Goal: Answer question/provide support: Share knowledge or assist other users

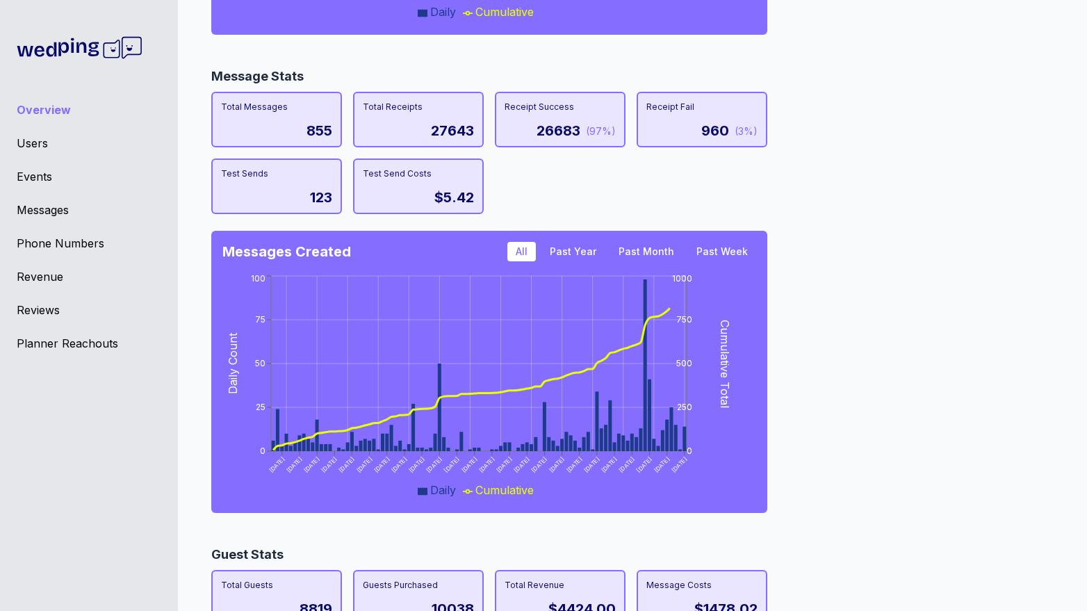
scroll to position [1191, 0]
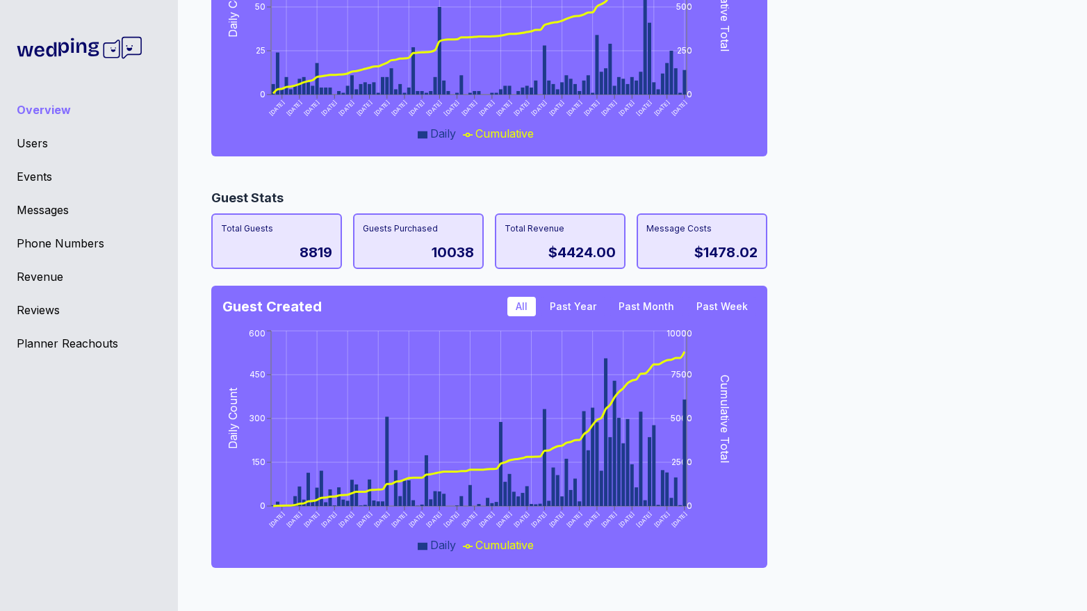
click at [41, 184] on div "Events" at bounding box center [89, 176] width 145 height 17
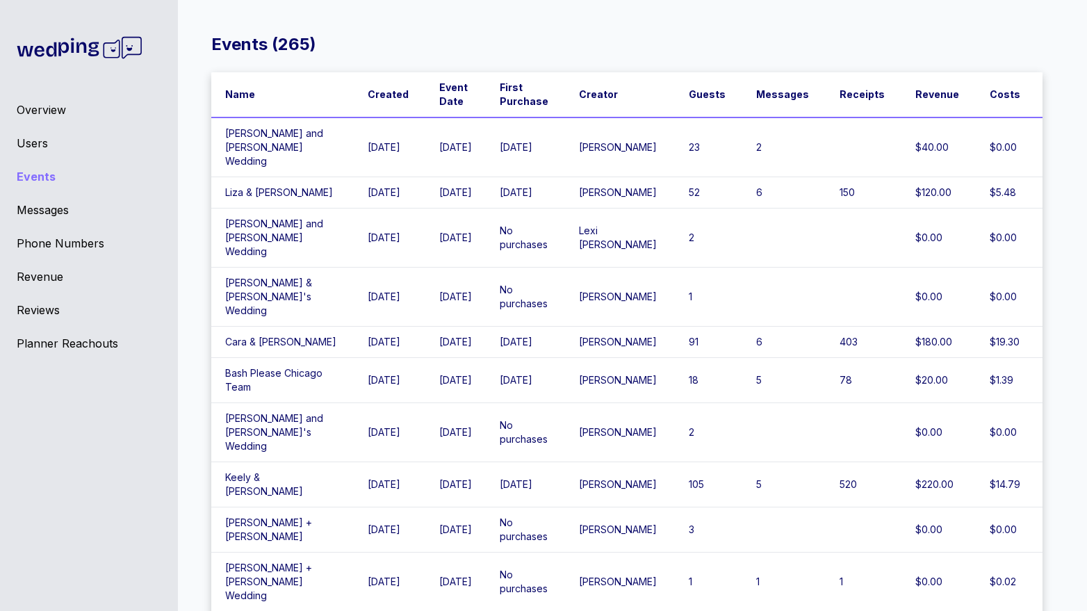
click at [305, 148] on td "Bailey and Dalton's Wedding" at bounding box center [282, 147] width 143 height 60
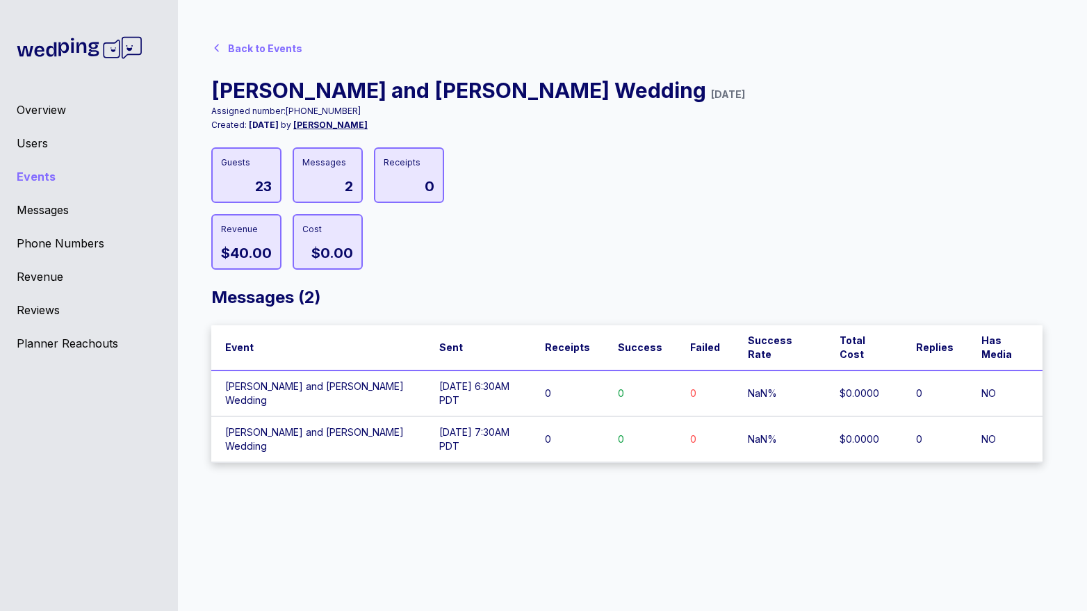
click at [244, 54] on div "Back to Events" at bounding box center [265, 49] width 74 height 14
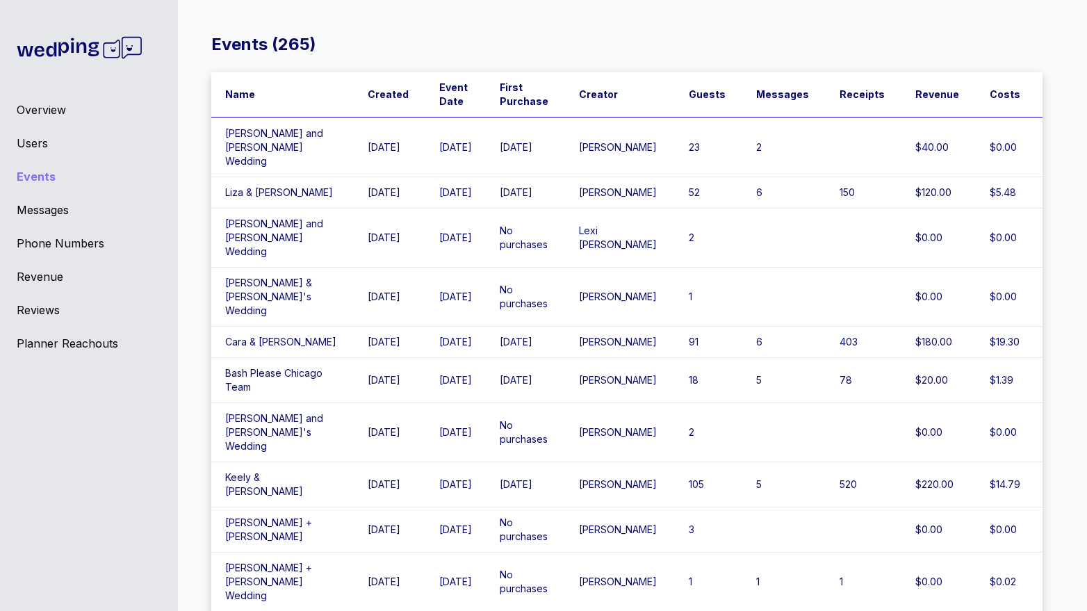
click at [61, 108] on div "Overview" at bounding box center [89, 109] width 145 height 17
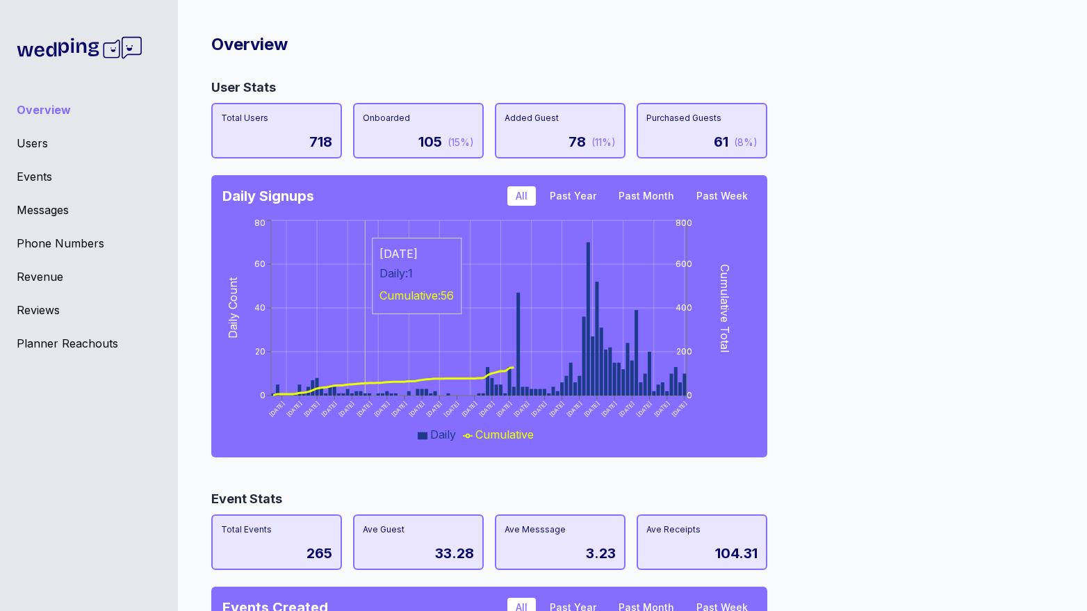
scroll to position [1191, 0]
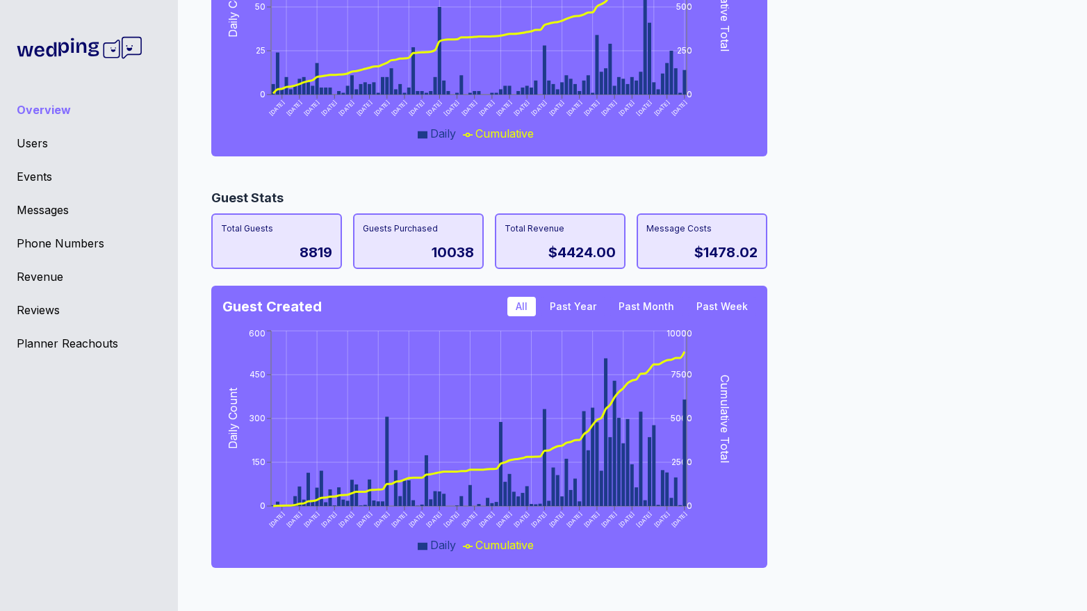
click at [552, 232] on div "Total Revenue" at bounding box center [560, 228] width 111 height 11
click at [565, 246] on div "$4424.00" at bounding box center [581, 252] width 67 height 19
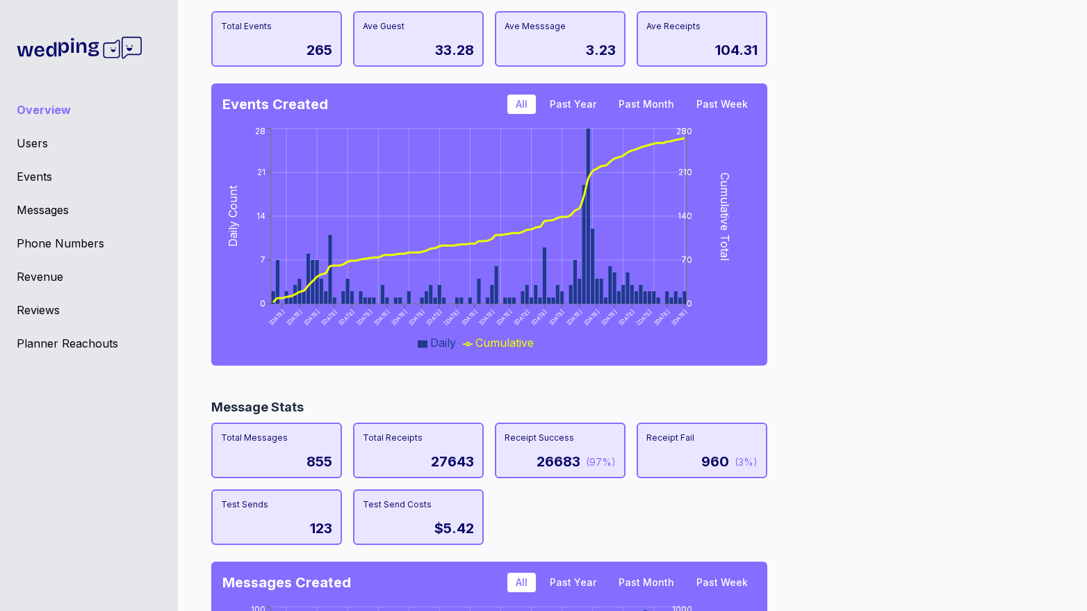
scroll to position [195, 0]
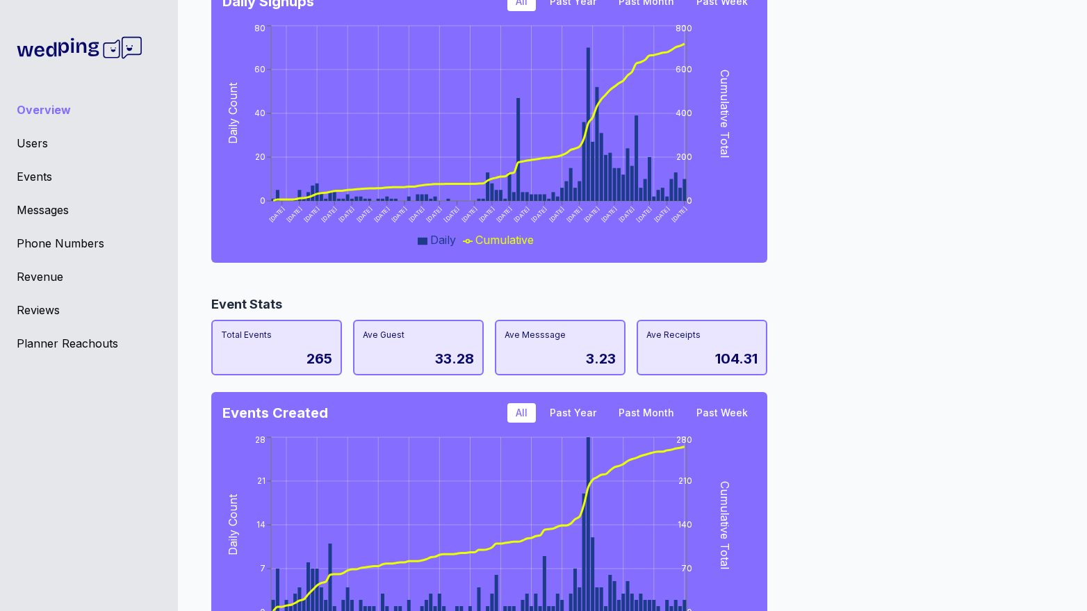
click at [24, 138] on div "Users" at bounding box center [89, 143] width 145 height 17
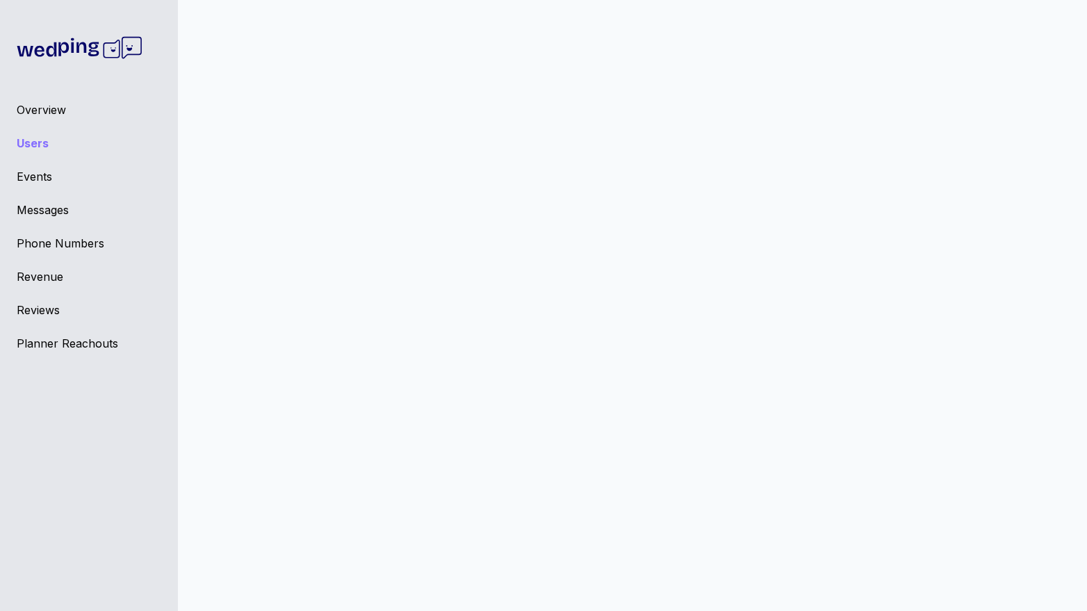
click at [34, 172] on div "Events" at bounding box center [89, 176] width 145 height 17
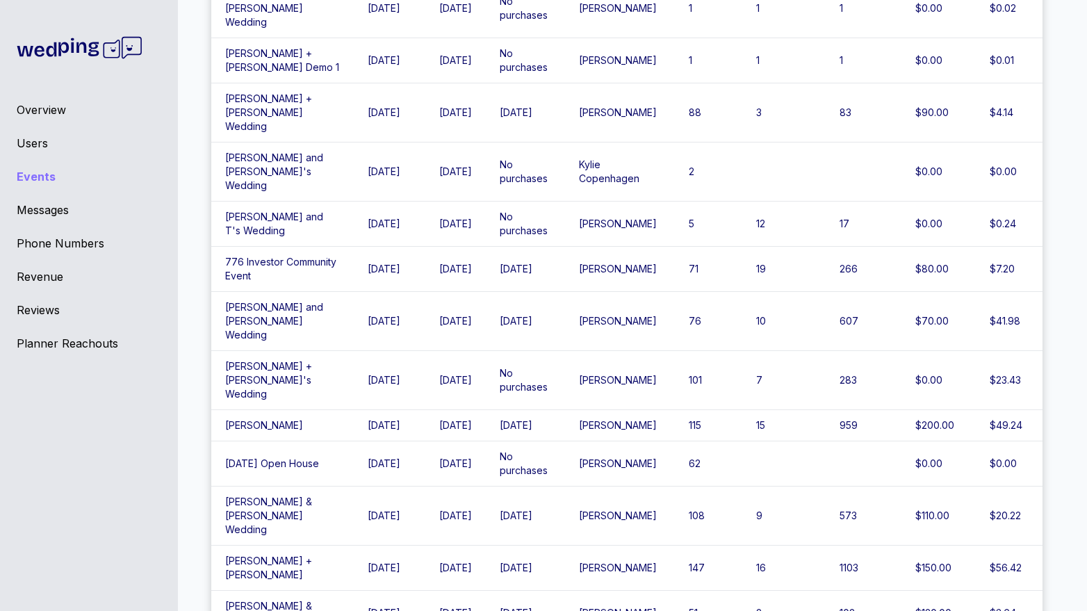
scroll to position [574, 0]
click at [27, 142] on div "Users" at bounding box center [89, 143] width 145 height 17
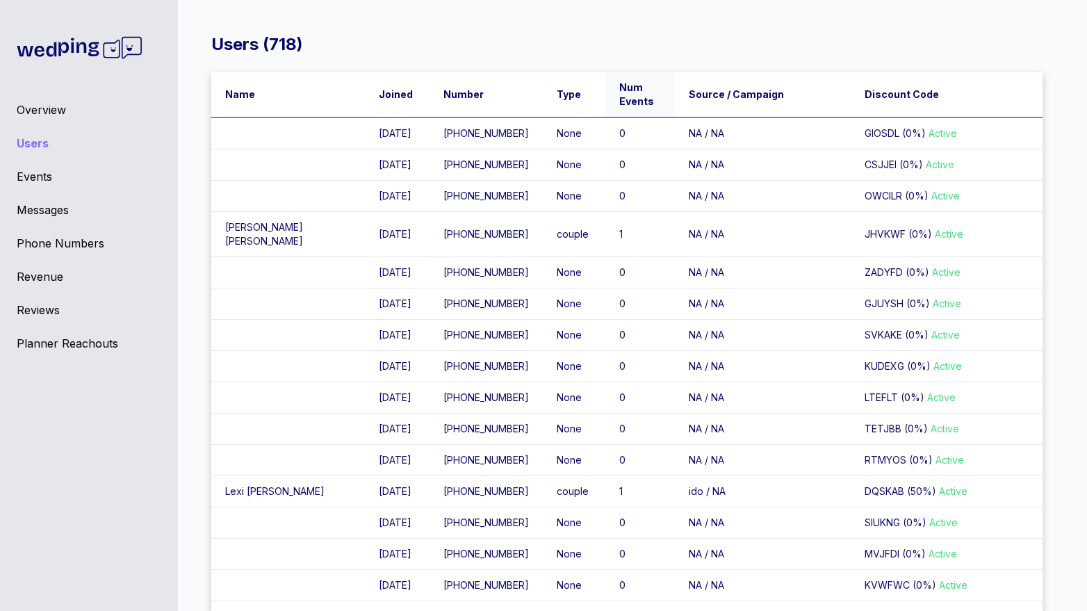
click at [619, 87] on span "Num Events" at bounding box center [638, 95] width 38 height 28
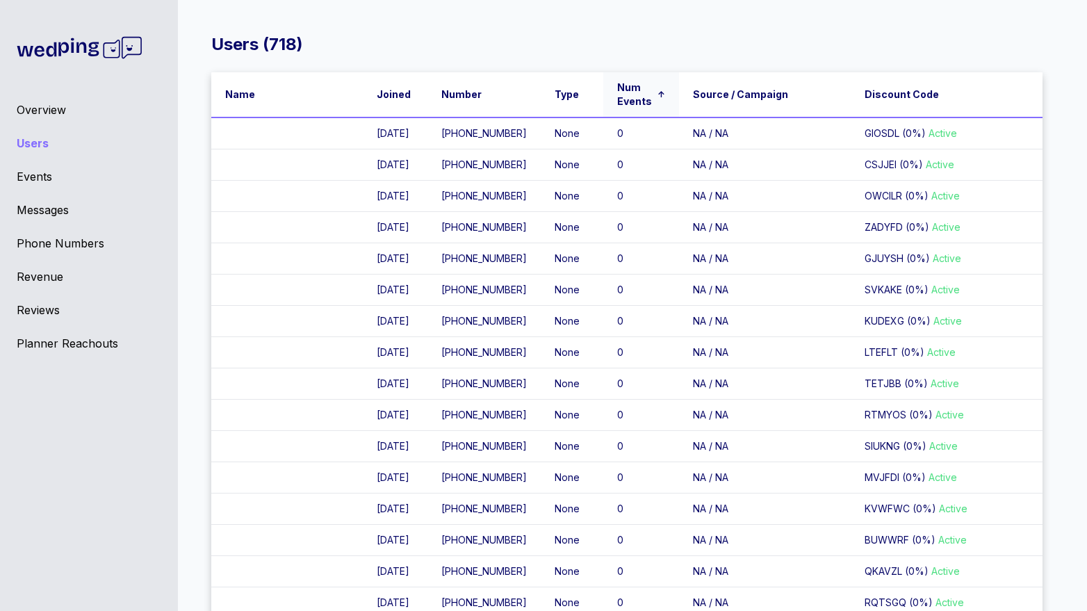
click at [617, 92] on span "Num Events" at bounding box center [636, 95] width 38 height 28
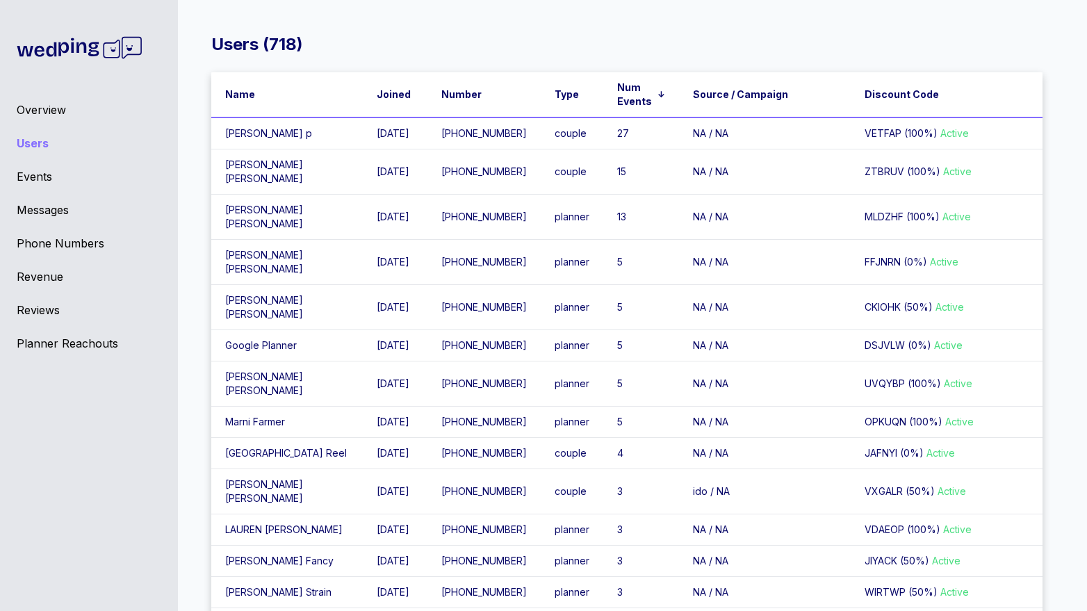
click at [363, 318] on td "3/20/25" at bounding box center [395, 307] width 65 height 45
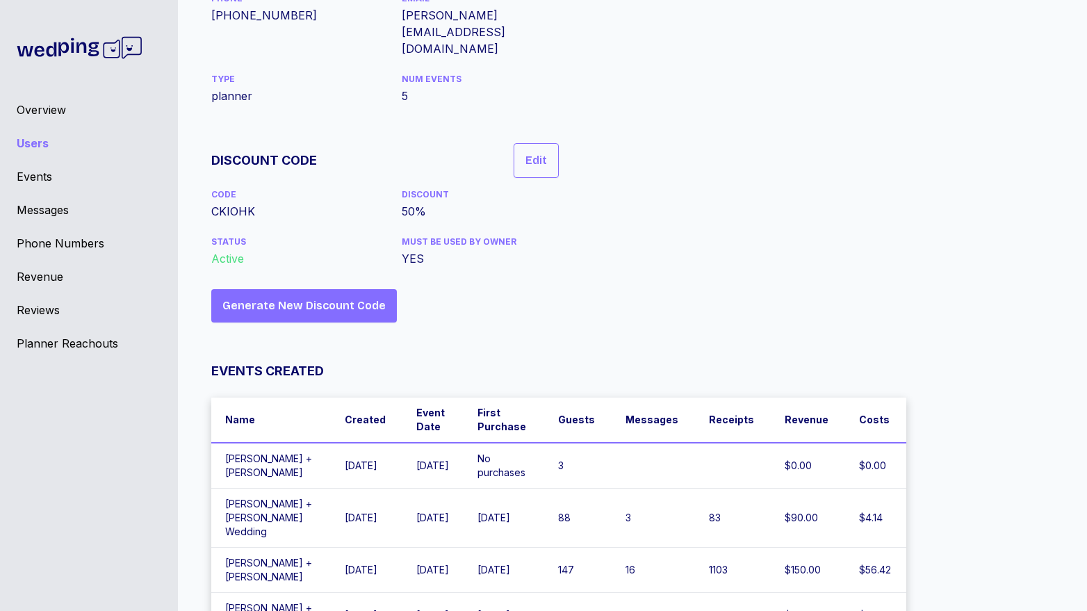
scroll to position [157, 0]
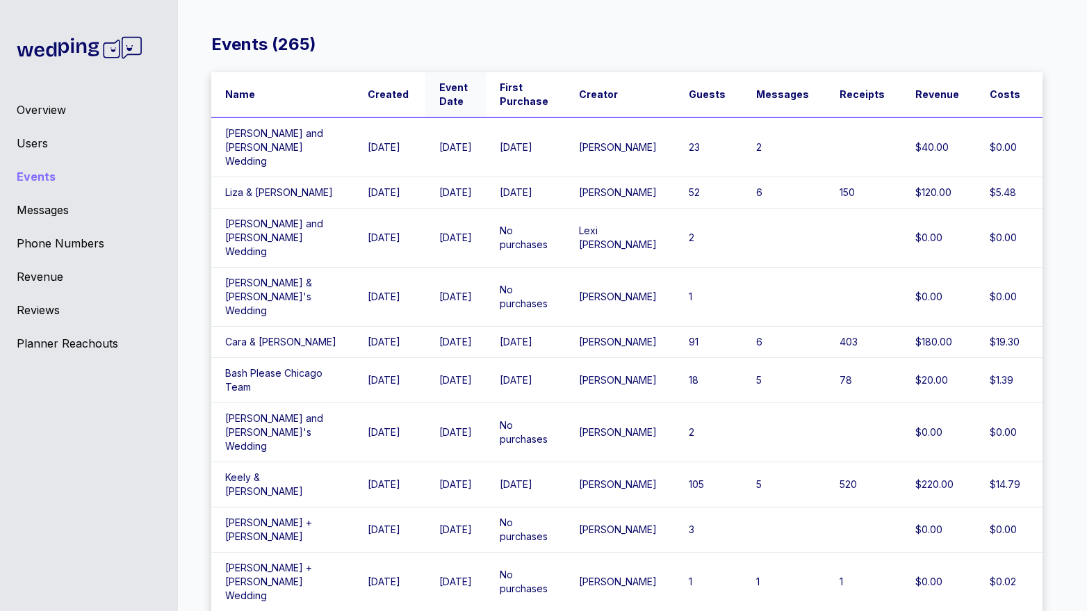
click at [468, 76] on th "Event Date" at bounding box center [455, 94] width 60 height 45
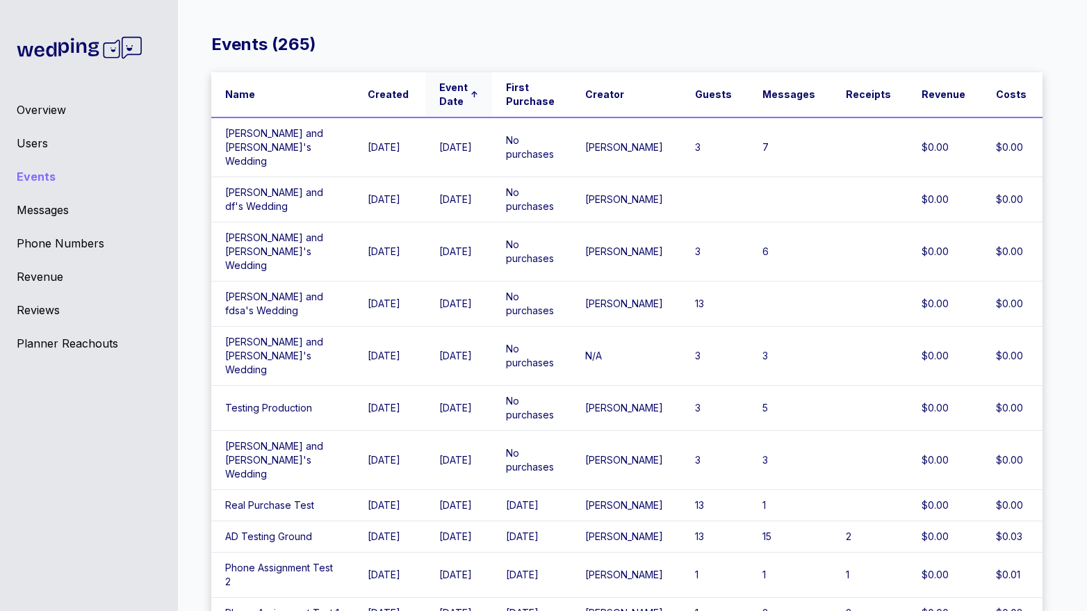
click at [467, 76] on th "Event Date ↑" at bounding box center [458, 94] width 67 height 45
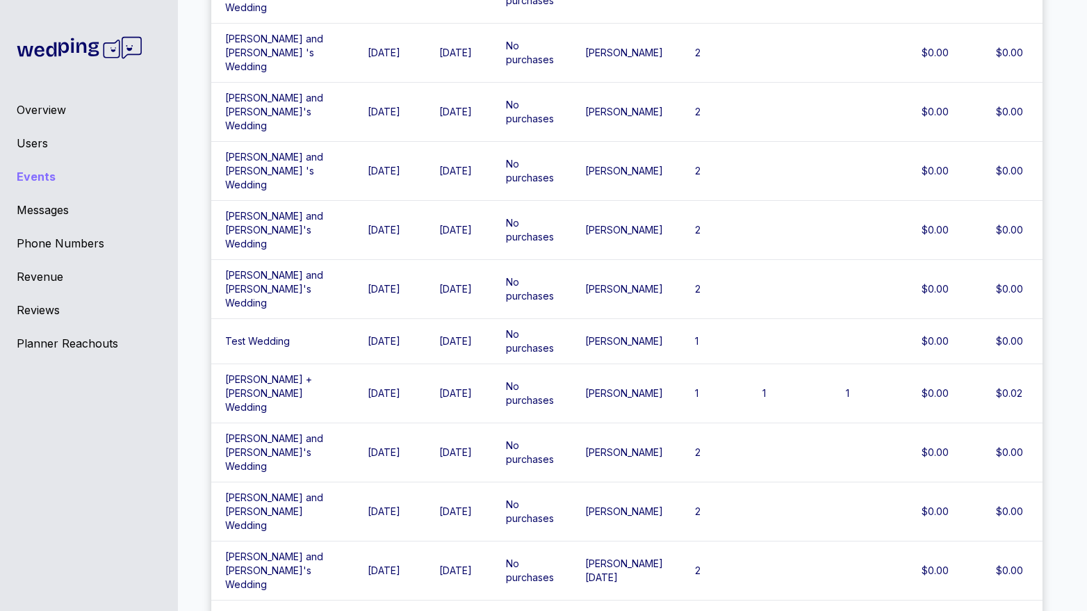
scroll to position [1771, 0]
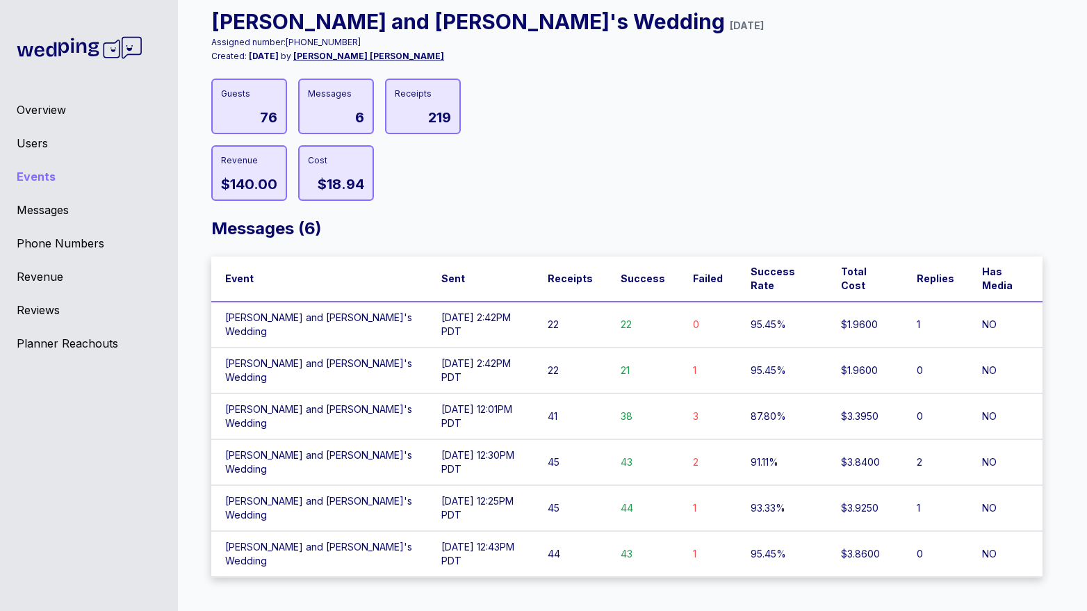
scroll to position [1771, 0]
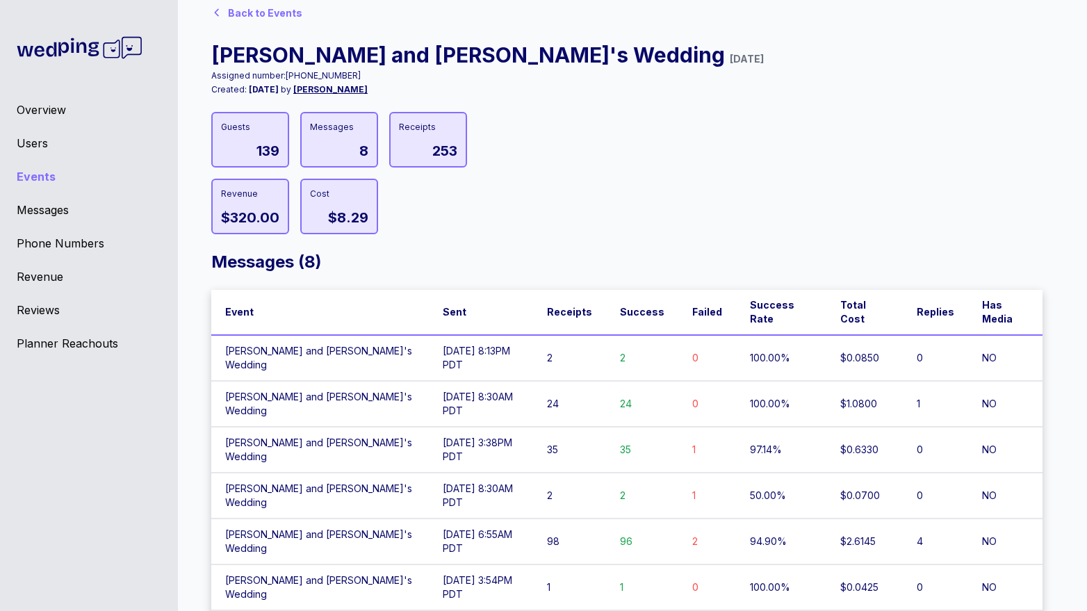
click at [337, 346] on td "Cassie and Sam's Wedding" at bounding box center [320, 358] width 218 height 46
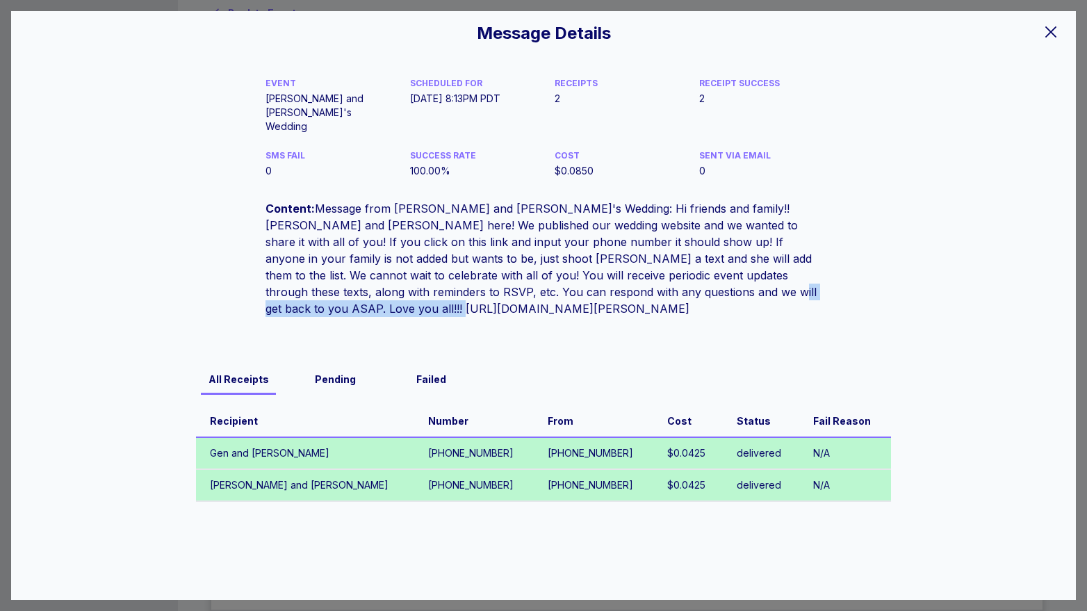
drag, startPoint x: 579, startPoint y: 276, endPoint x: 492, endPoint y: 292, distance: 88.4
click at [492, 292] on div "Content: Message from Cassie and Sam's Wedding: Hi friends and family!! Sam and…" at bounding box center [544, 258] width 556 height 117
copy div "https://wedping.com/cassie-and-sam-wedding"
click at [610, 266] on div "Content: Message from Cassie and Sam's Wedding: Hi friends and family!! Sam and…" at bounding box center [544, 258] width 556 height 117
drag, startPoint x: 578, startPoint y: 277, endPoint x: 684, endPoint y: 276, distance: 105.7
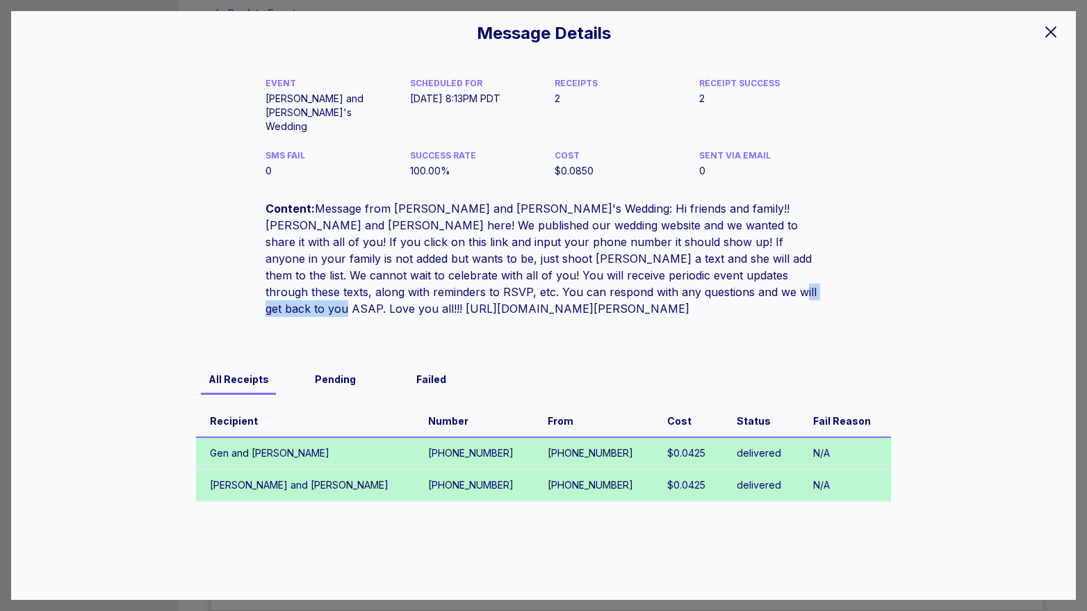
click at [684, 276] on div "Content: Message from Cassie and Sam's Wedding: Hi friends and family!! Sam and…" at bounding box center [544, 258] width 556 height 117
copy div "https://wedping.com"
click at [934, 4] on div "Message Details EVENT Cassie and Sam's Wedding SCHEDULED FOR 08/15/25 at 8:13PM…" at bounding box center [543, 305] width 1087 height 611
click at [1041, 26] on div at bounding box center [1051, 31] width 28 height 29
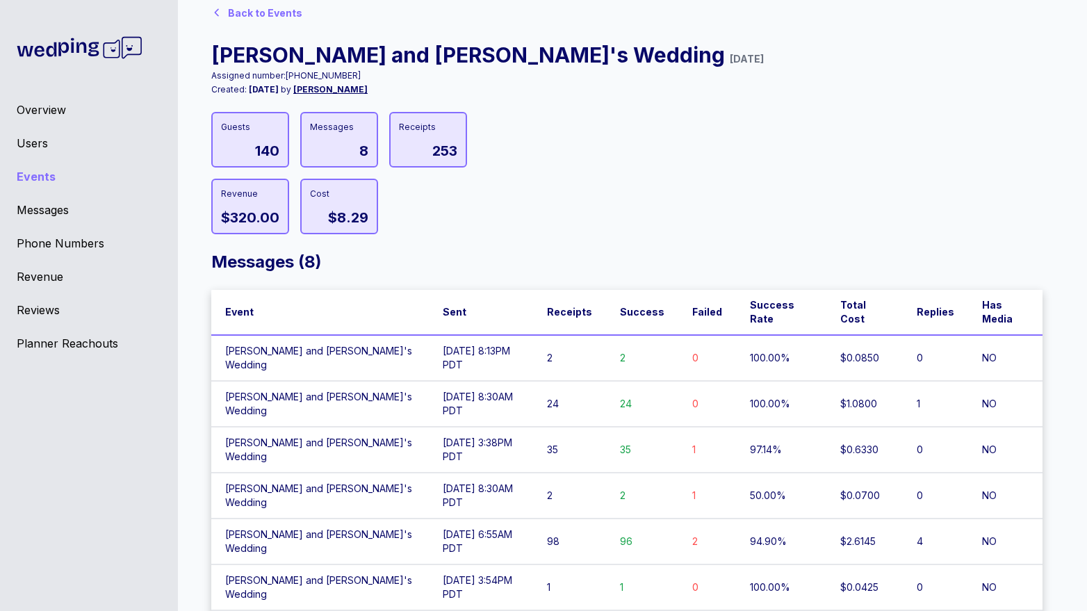
click at [341, 381] on td "Cassie and Sam's Wedding" at bounding box center [320, 404] width 218 height 46
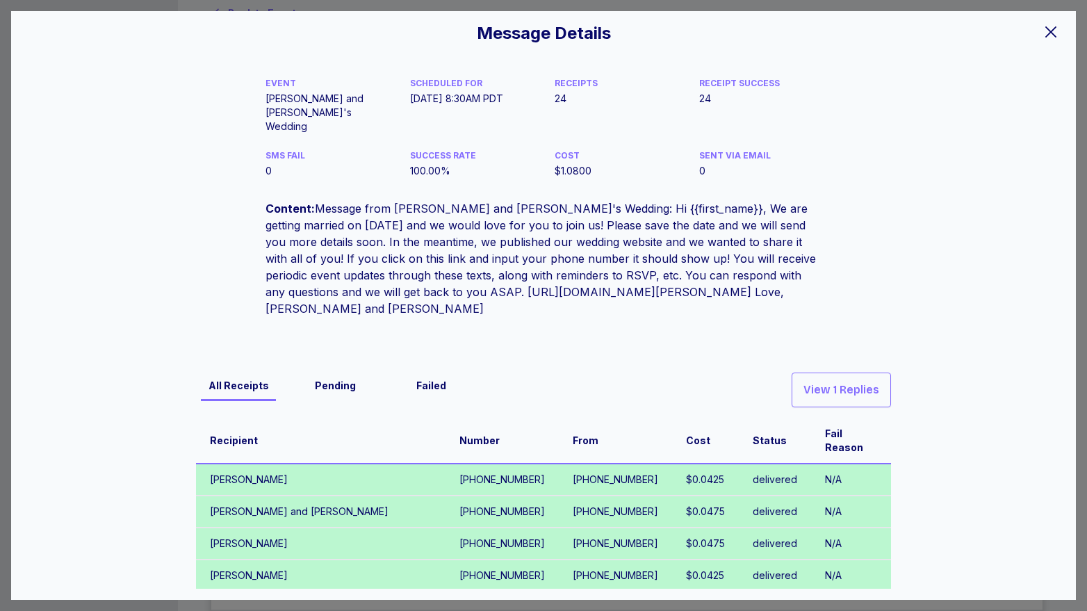
click at [1055, 40] on div at bounding box center [1051, 31] width 28 height 29
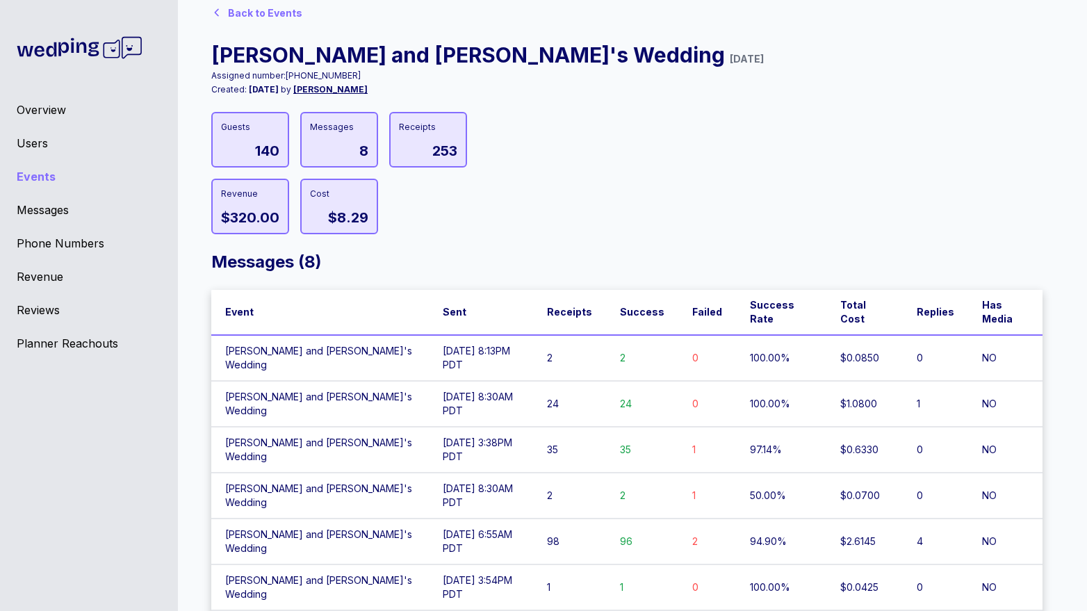
click at [661, 427] on td "35" at bounding box center [642, 450] width 72 height 46
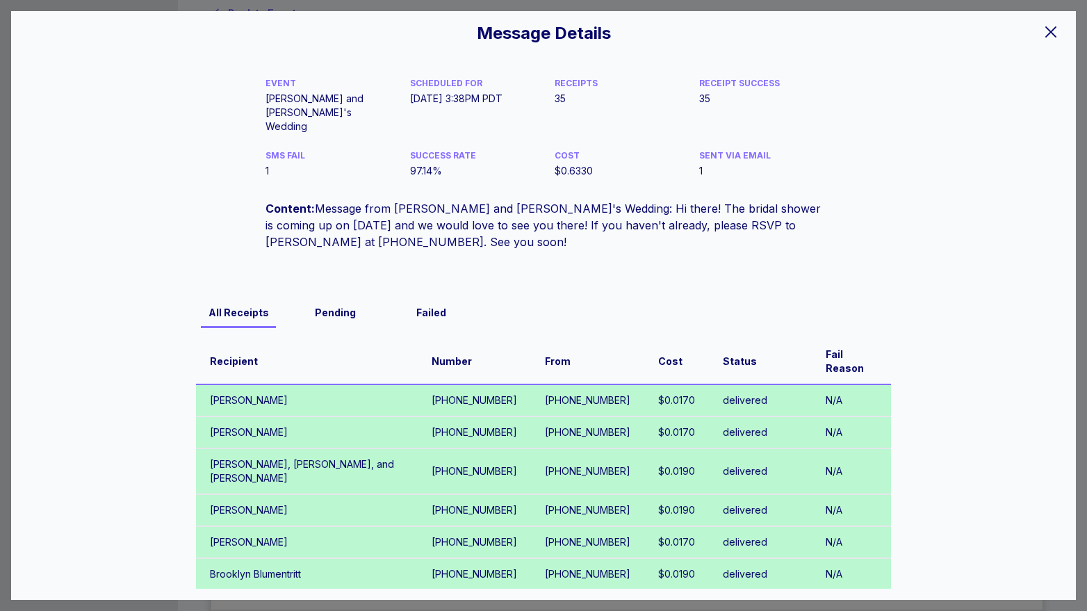
click at [1050, 30] on icon at bounding box center [1051, 31] width 11 height 11
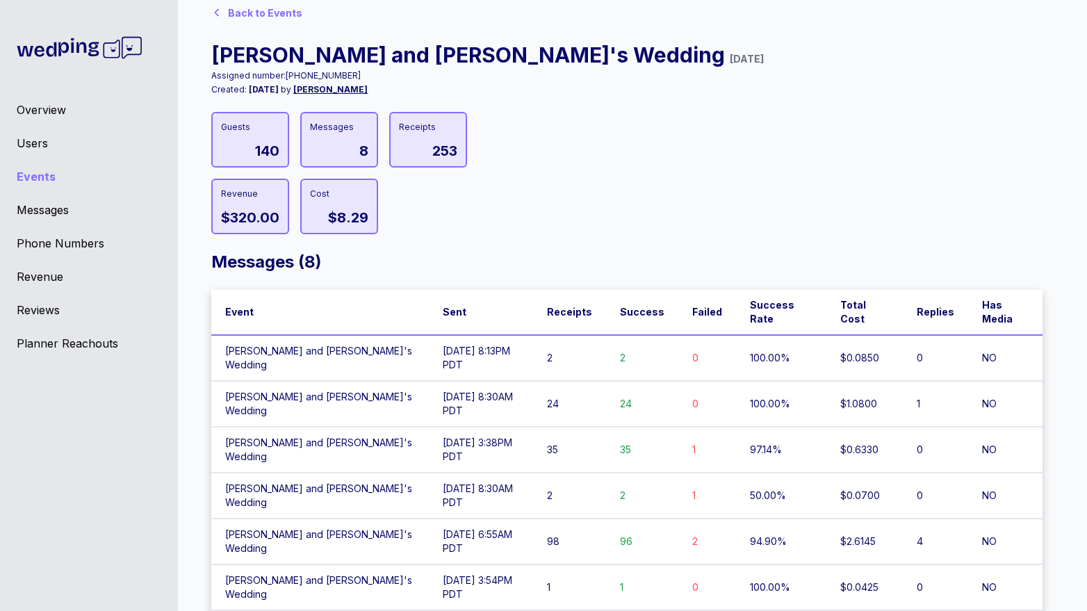
click at [587, 335] on td "2" at bounding box center [569, 358] width 73 height 46
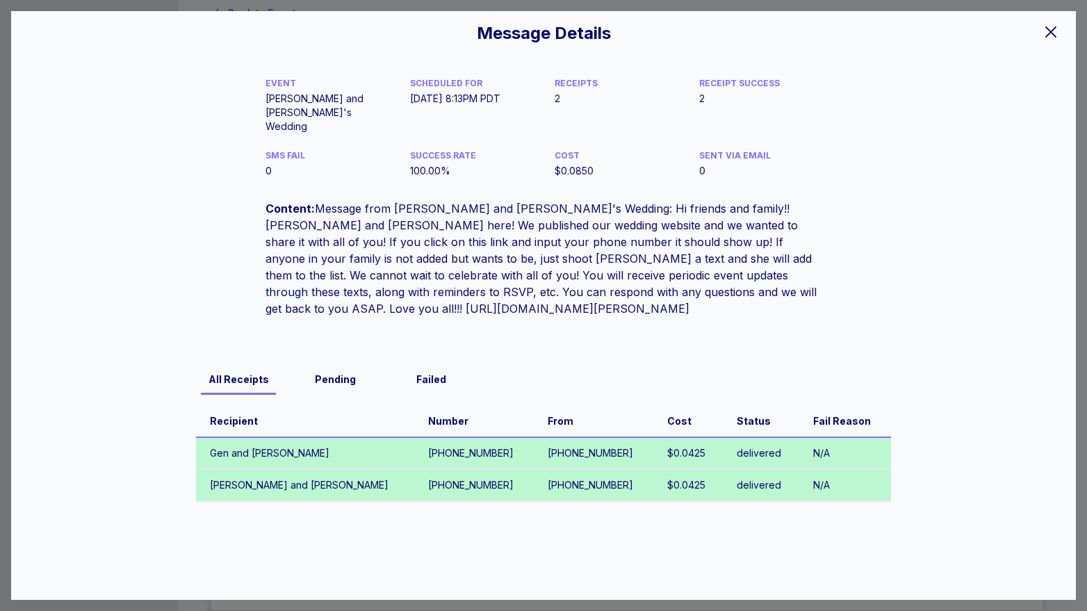
click at [1052, 32] on icon at bounding box center [1051, 31] width 11 height 11
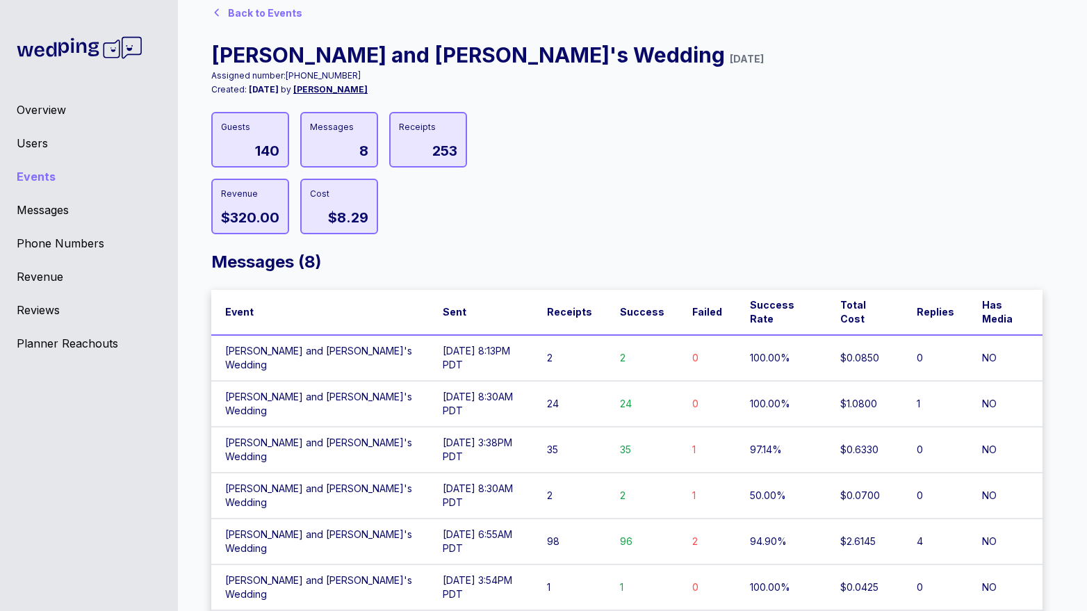
click at [479, 344] on td "08/15/25 at 8:13PM PDT" at bounding box center [481, 358] width 104 height 46
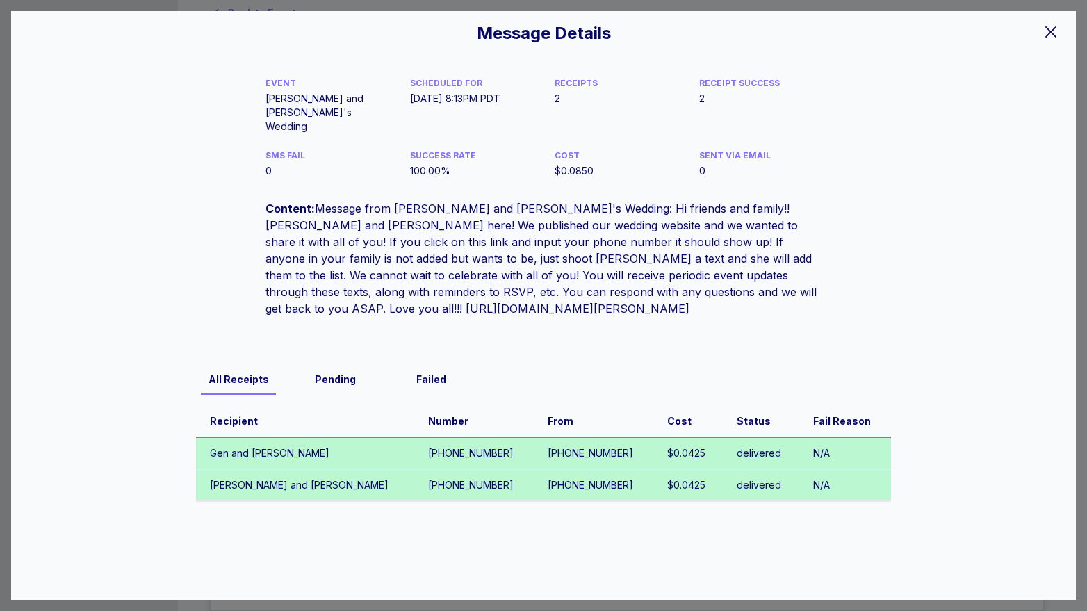
click at [1047, 32] on icon at bounding box center [1051, 32] width 17 height 17
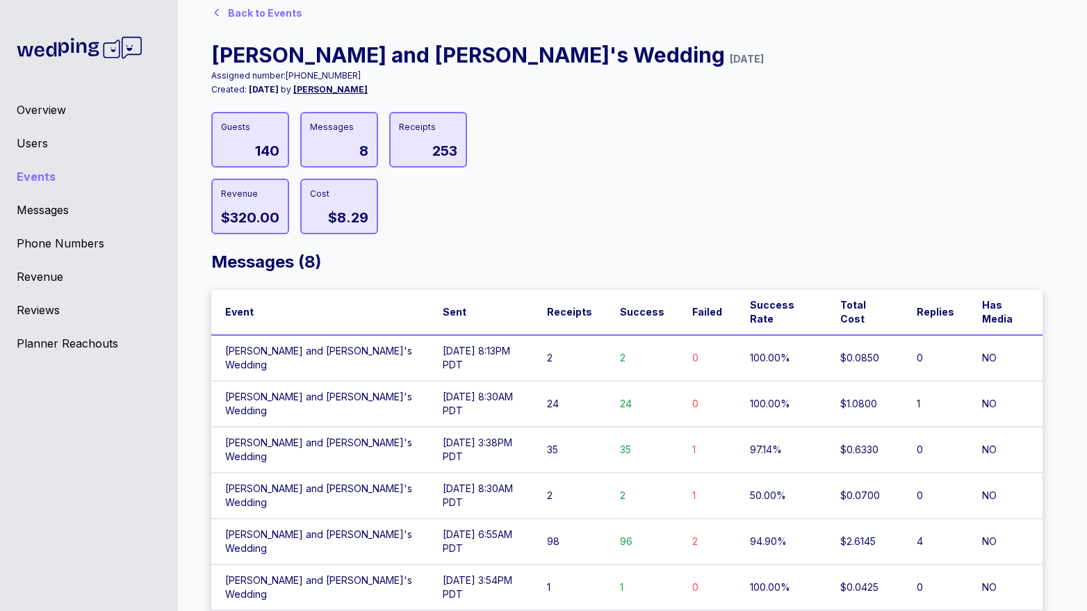
click at [257, 12] on div "Back to Events" at bounding box center [265, 13] width 74 height 14
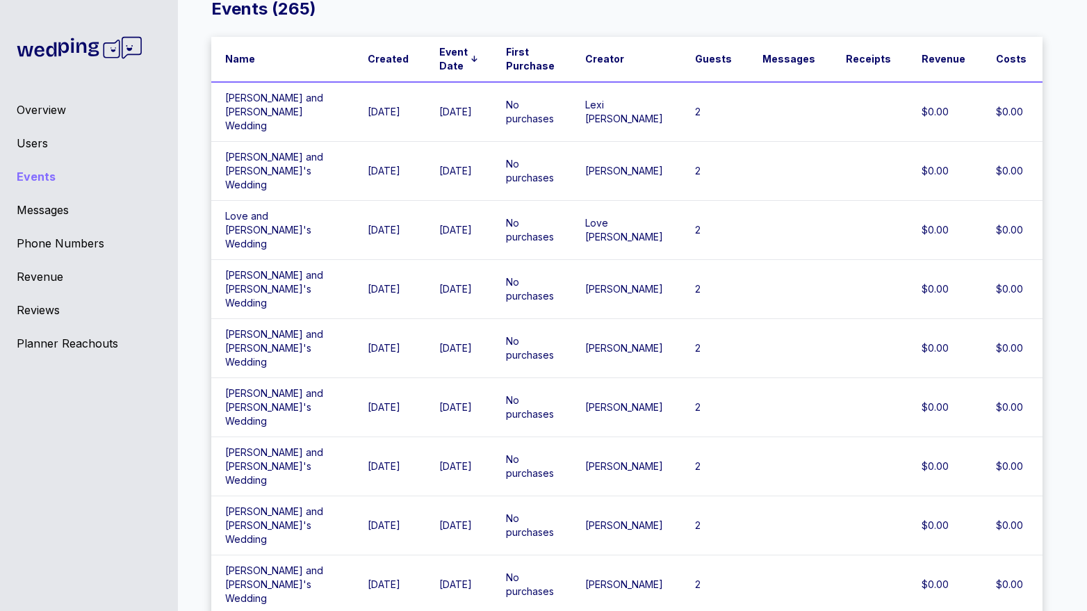
scroll to position [1771, 0]
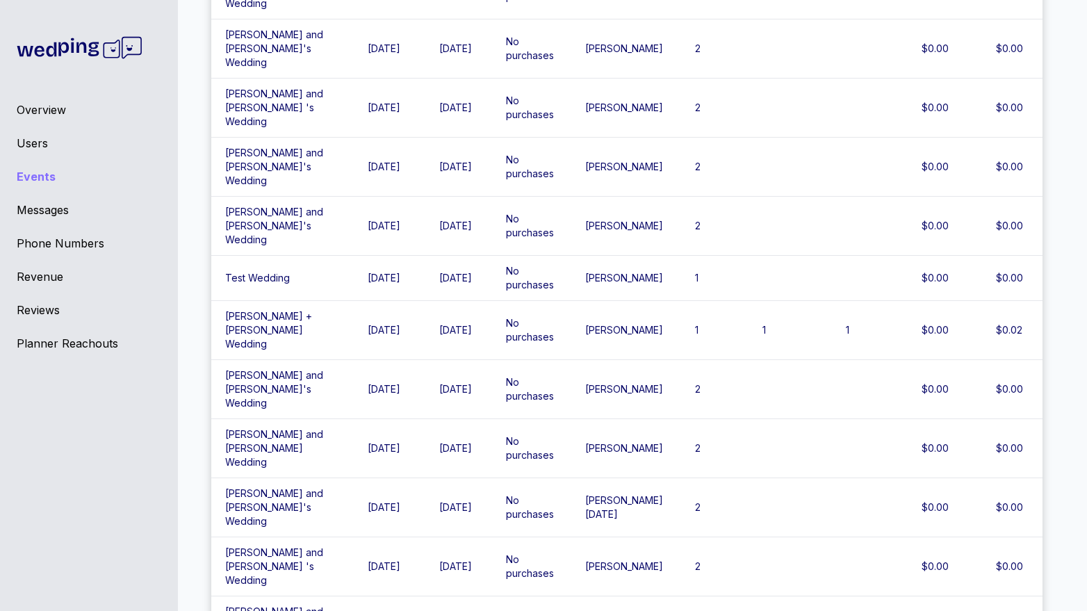
drag, startPoint x: 592, startPoint y: 358, endPoint x: 680, endPoint y: 357, distance: 87.6
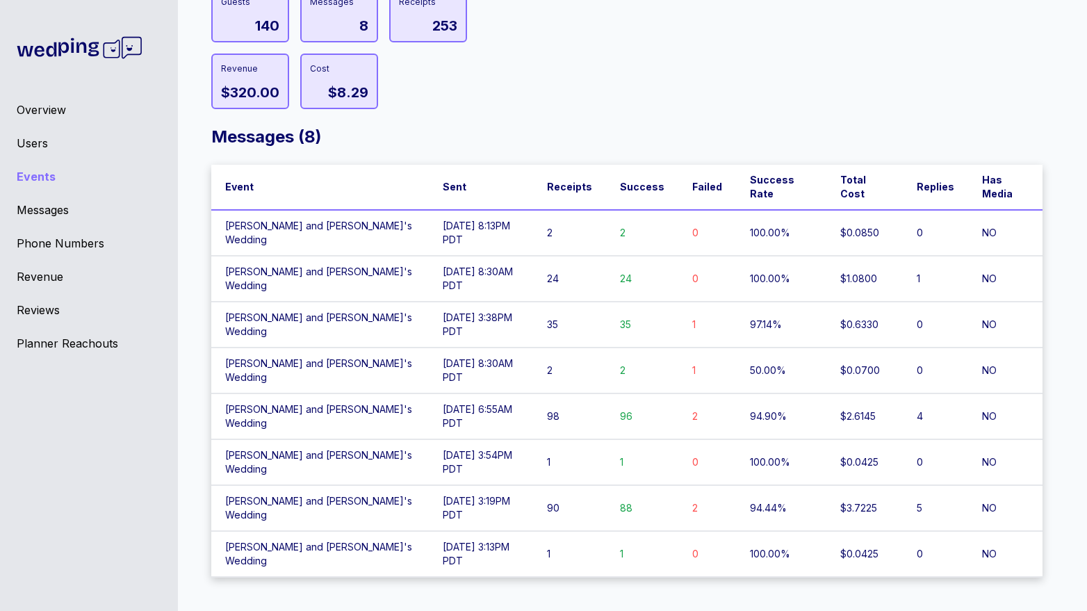
scroll to position [35, 0]
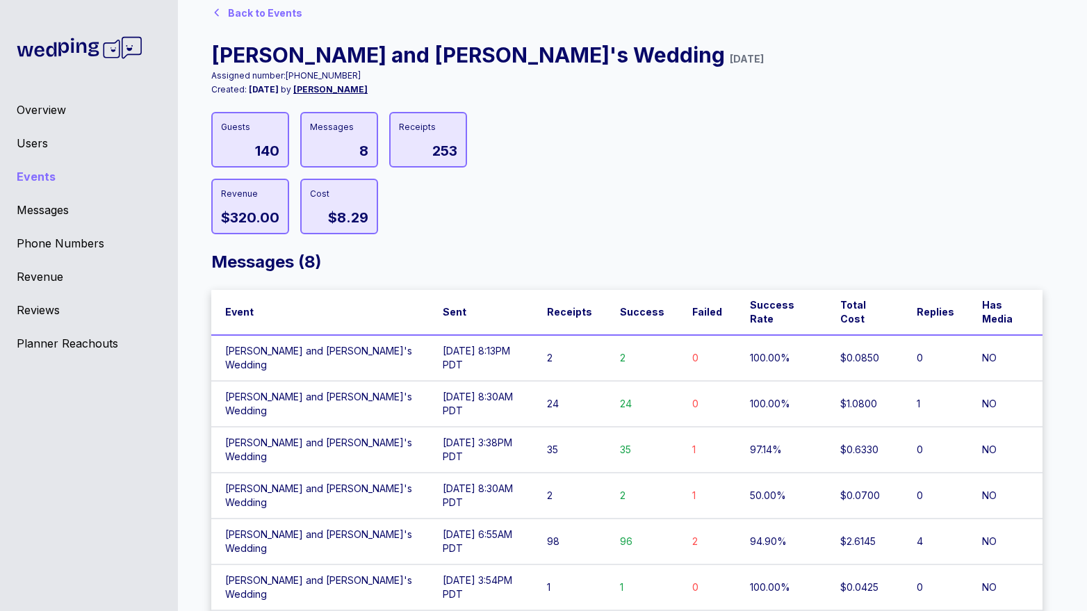
click at [491, 519] on td "06/26/25 at 6:55AM PDT" at bounding box center [481, 542] width 104 height 46
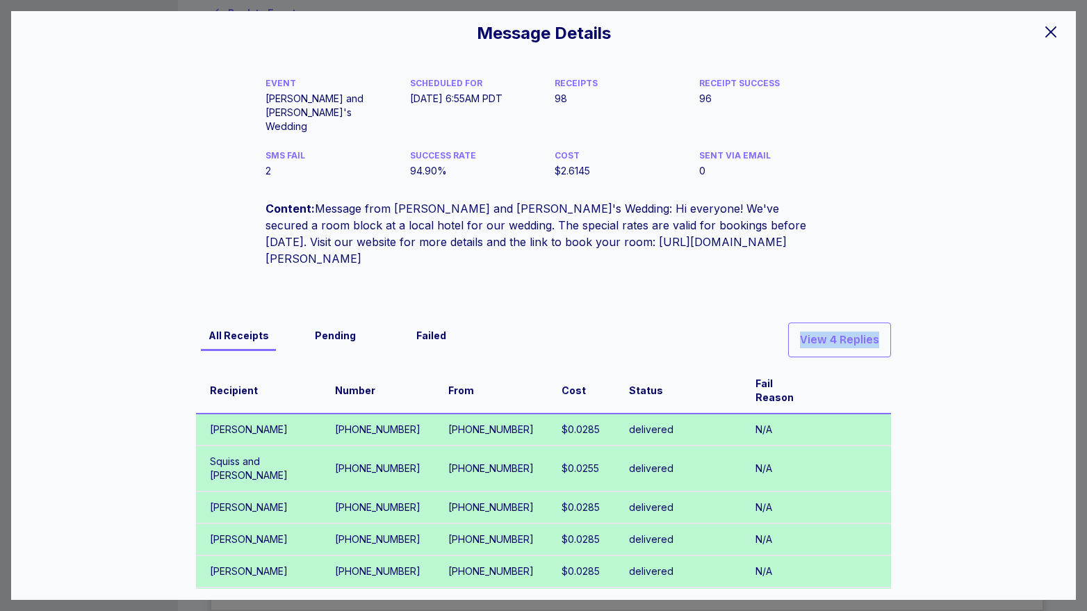
drag, startPoint x: 1054, startPoint y: 32, endPoint x: 916, endPoint y: 240, distance: 249.7
click at [916, 238] on div "Message Details EVENT Cassie and Sam's Wedding SCHEDULED FOR 06/26/25 at 6:55AM…" at bounding box center [543, 305] width 1065 height 589
click at [882, 323] on button "View 4 Replies" at bounding box center [839, 340] width 103 height 35
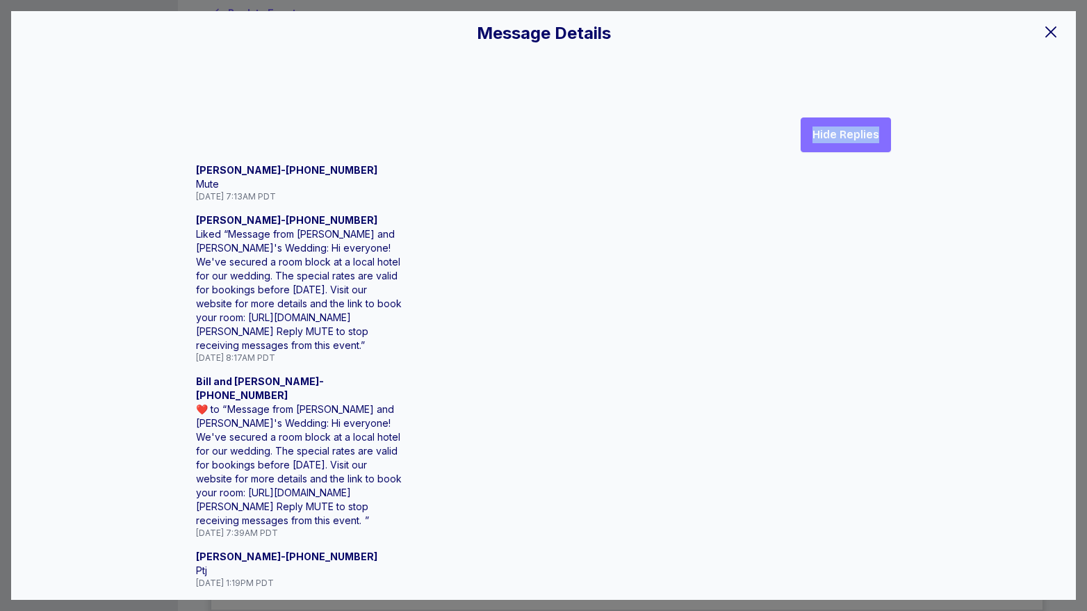
scroll to position [201, 0]
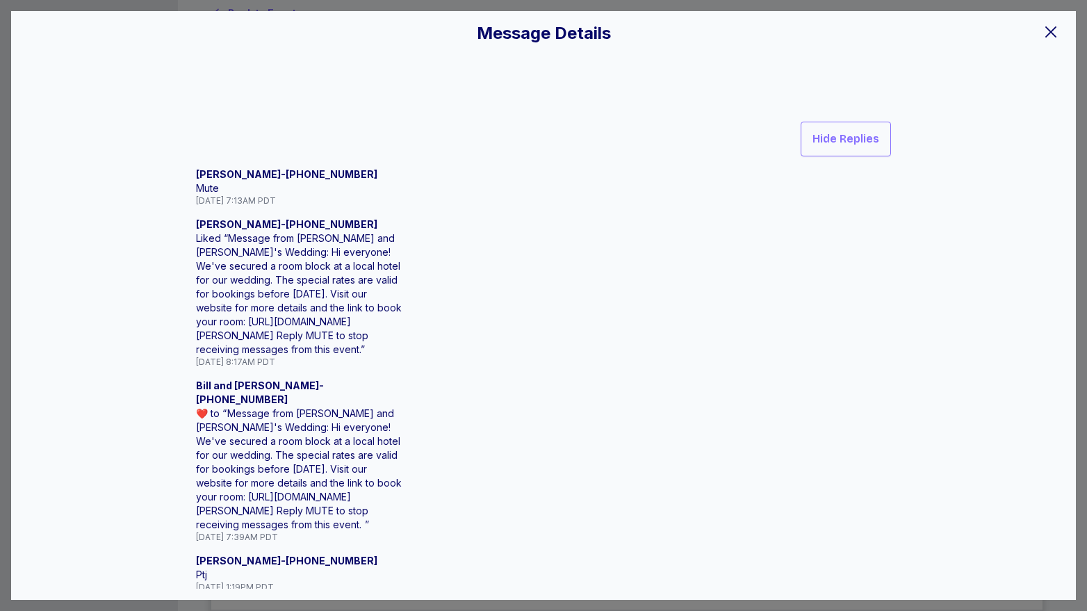
click at [1057, 29] on icon at bounding box center [1051, 32] width 17 height 17
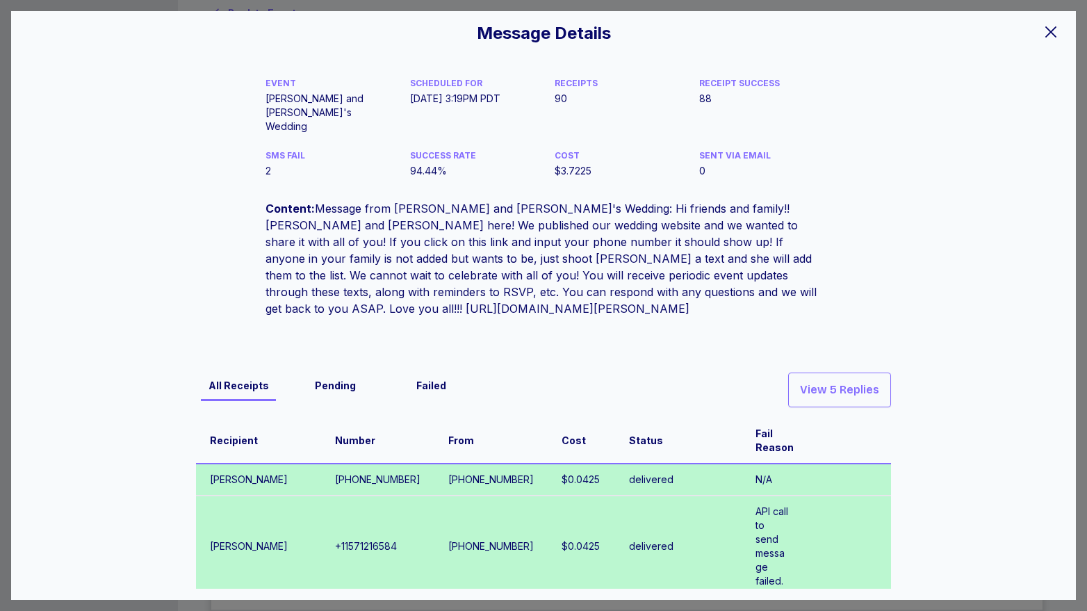
drag, startPoint x: 1050, startPoint y: 37, endPoint x: 787, endPoint y: 395, distance: 444.5
click at [787, 395] on div "Message Details EVENT Cassie and Sam's Wedding SCHEDULED FOR 05/25/25 at 3:19PM…" at bounding box center [543, 305] width 1065 height 589
click at [1055, 27] on icon at bounding box center [1051, 32] width 17 height 17
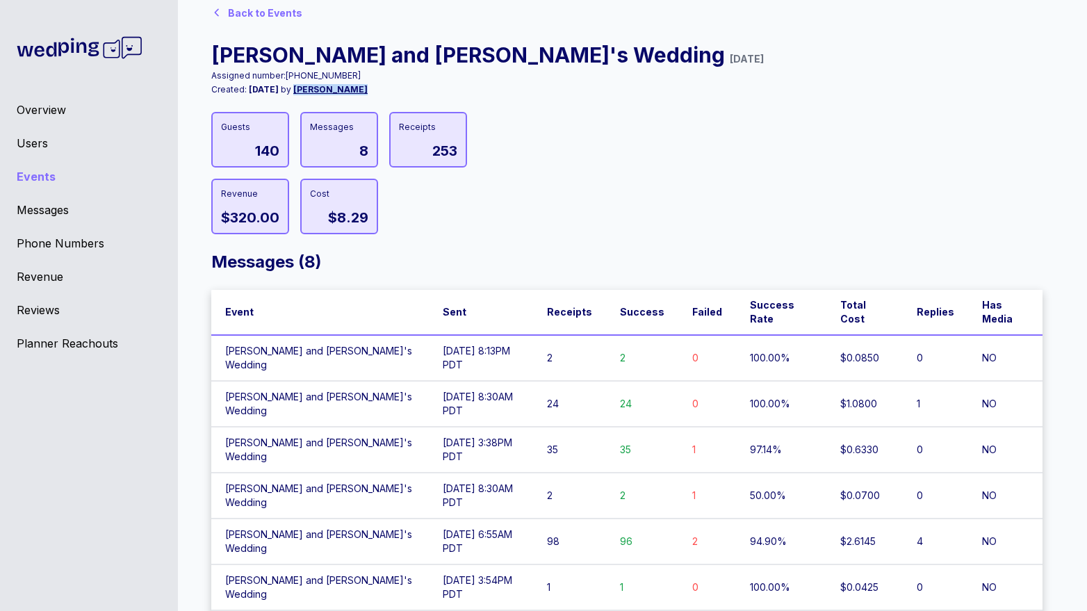
drag, startPoint x: 357, startPoint y: 90, endPoint x: 293, endPoint y: 90, distance: 64.7
click at [293, 90] on div "Created: 4/21/25 by Cassie Kresin" at bounding box center [487, 89] width 553 height 11
click at [296, 90] on span "Cassie Kresin" at bounding box center [330, 89] width 74 height 10
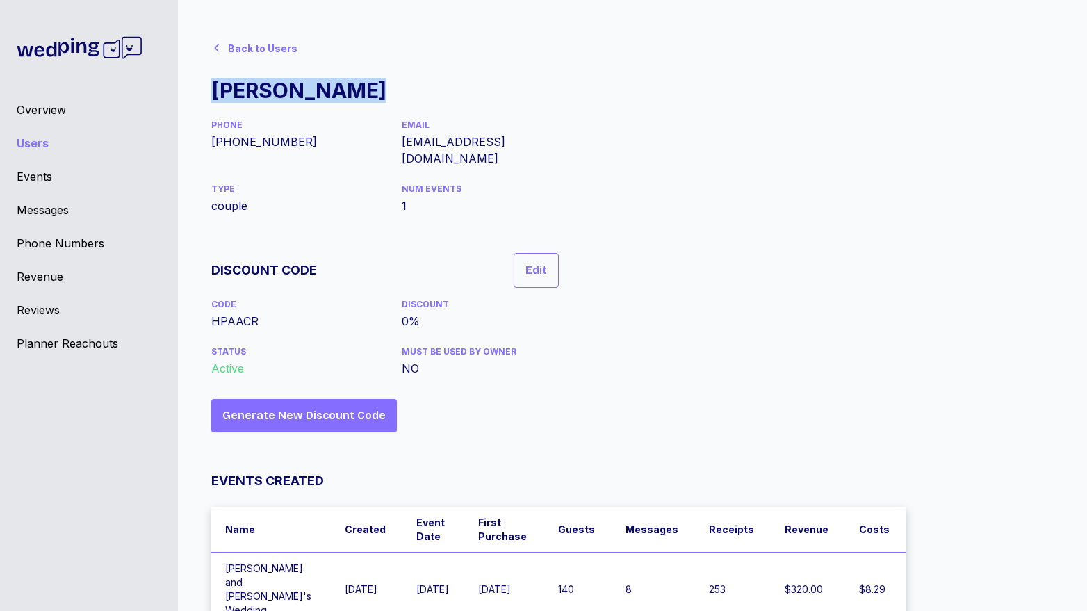
drag, startPoint x: 355, startPoint y: 97, endPoint x: 217, endPoint y: 90, distance: 137.8
click at [217, 90] on div "Back to Users Cassie Kresin PHONE +16022909611 EMAIL cassandsamk@gmail.com TYPE…" at bounding box center [385, 329] width 348 height 593
copy div "Cassie Kresin"
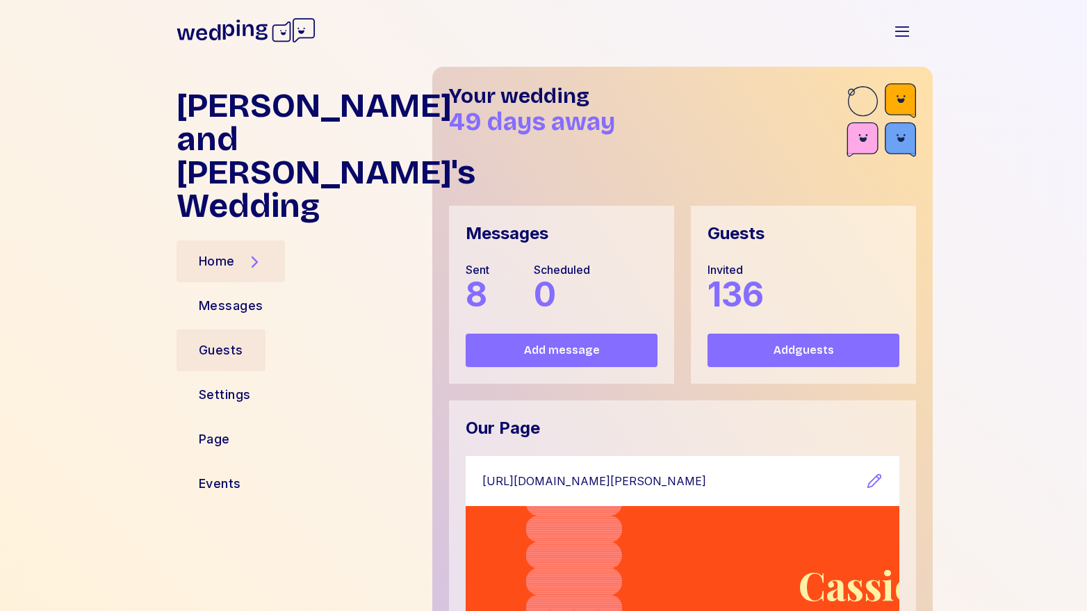
click at [209, 341] on div "Guests" at bounding box center [221, 350] width 44 height 19
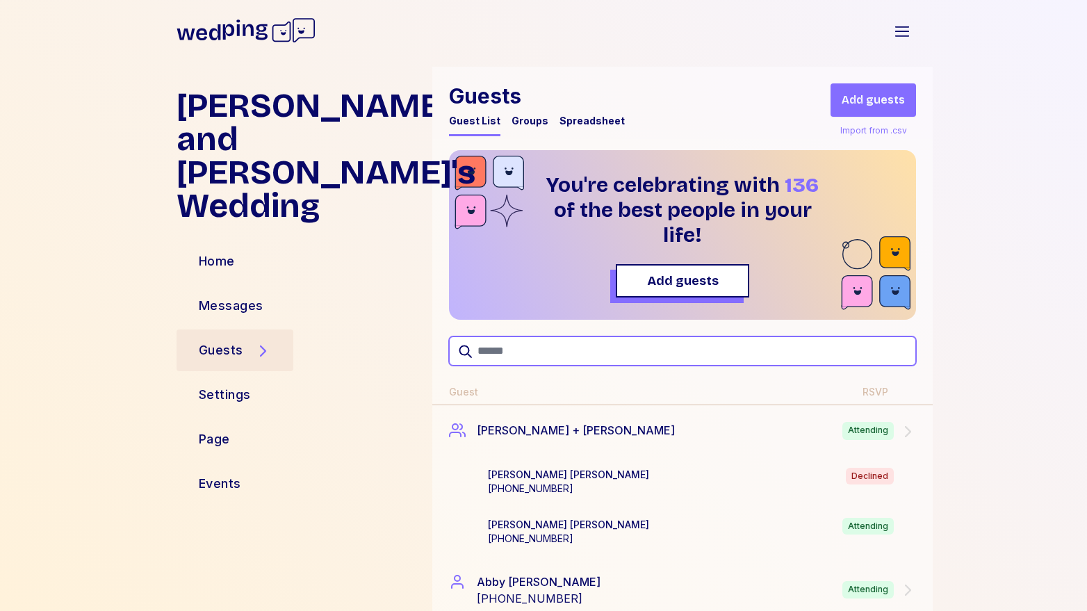
click at [560, 343] on input "text" at bounding box center [682, 350] width 467 height 29
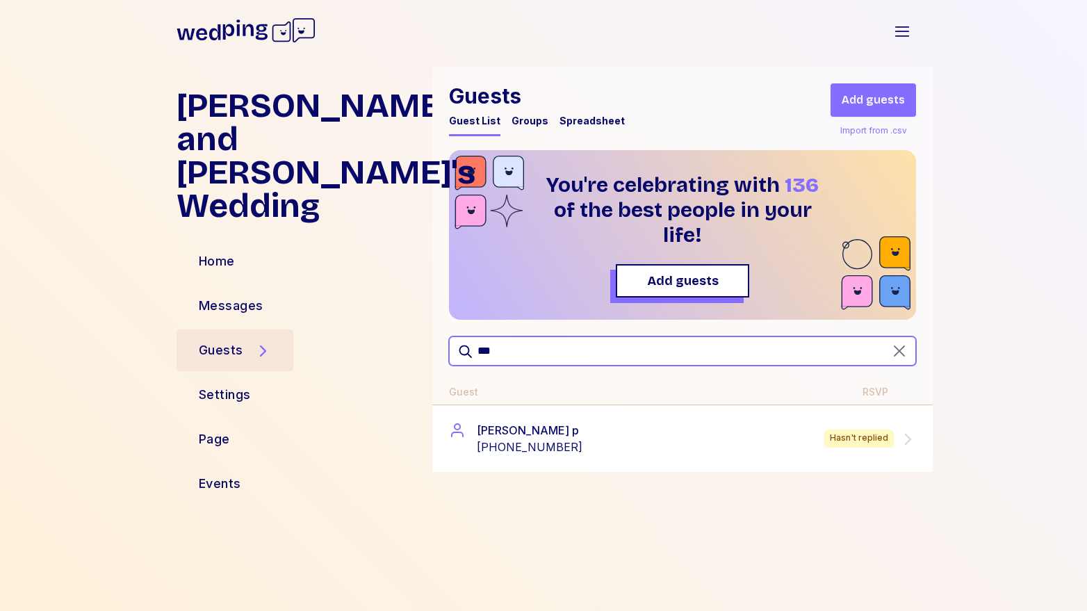
type input "***"
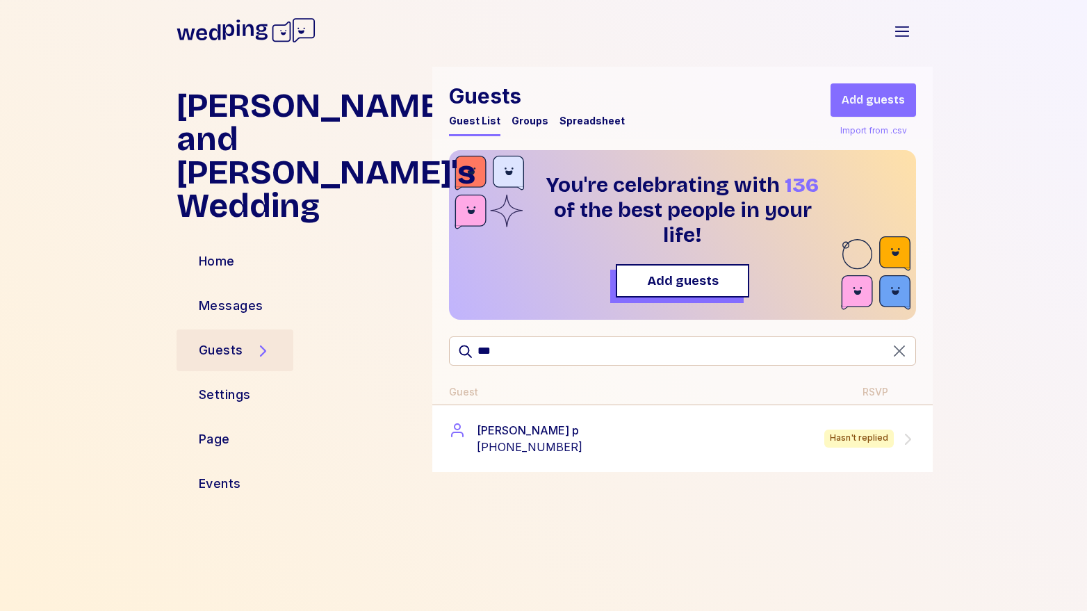
click at [721, 440] on div "dylan p +16092042984 Hasn't replied" at bounding box center [682, 438] width 467 height 33
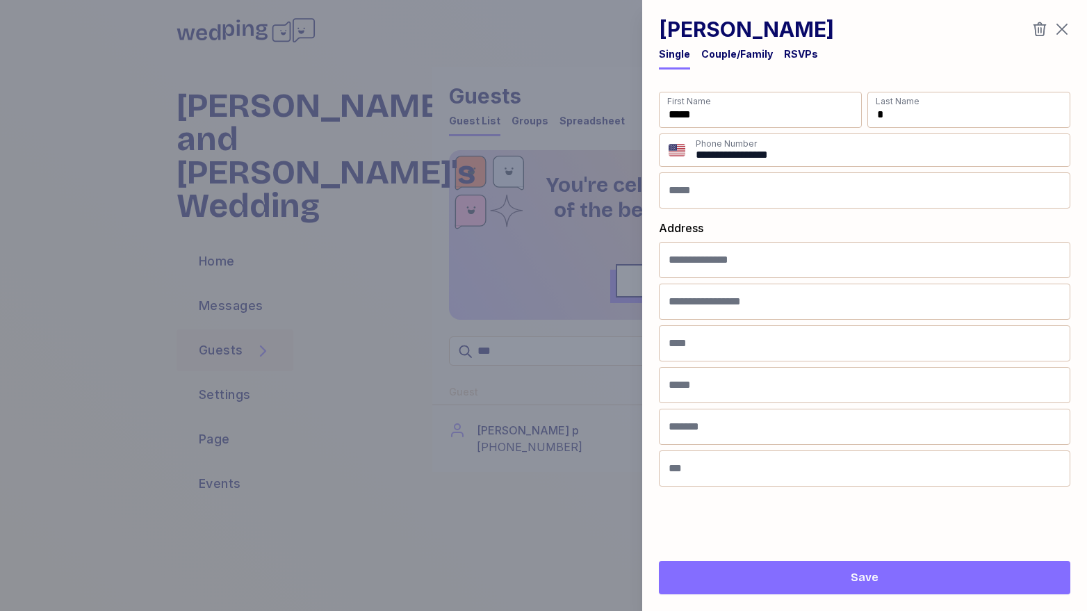
click at [1034, 30] on icon "button" at bounding box center [1040, 29] width 17 height 17
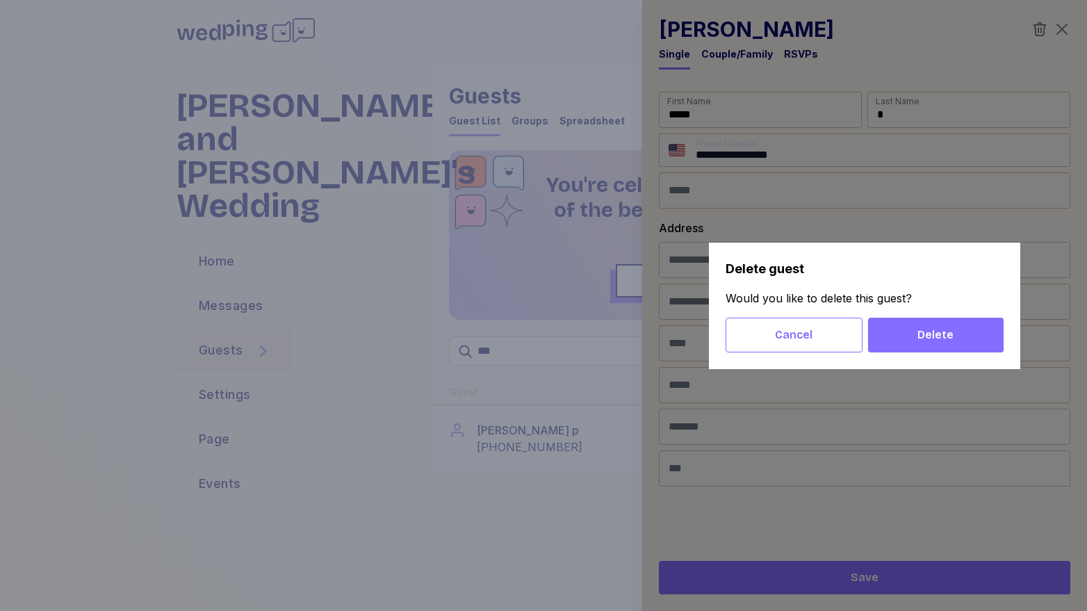
click at [913, 339] on span "Delete" at bounding box center [935, 335] width 113 height 17
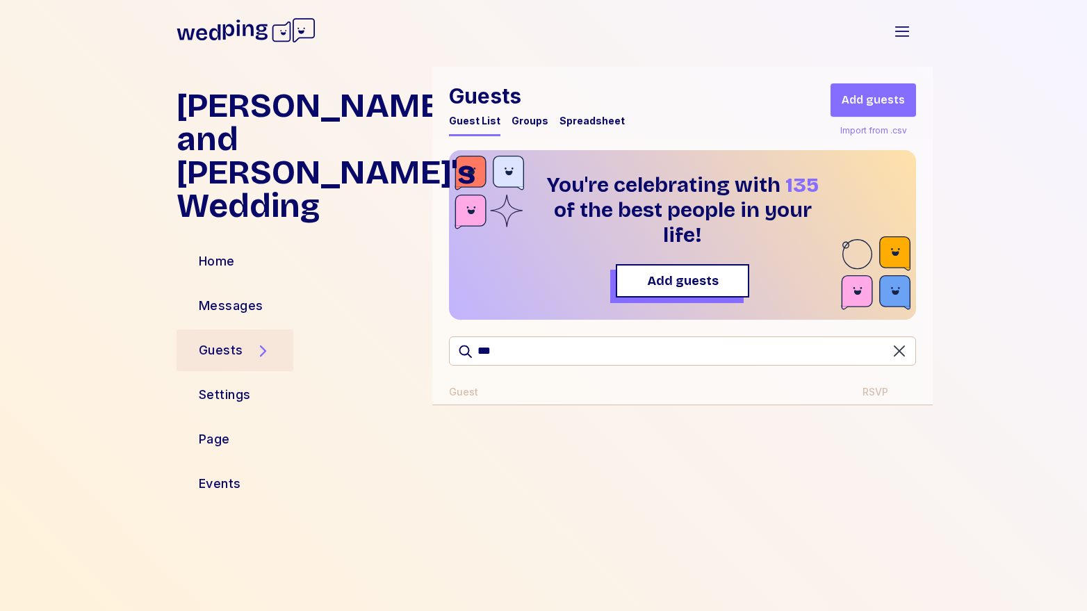
click at [904, 352] on icon "button" at bounding box center [899, 351] width 17 height 17
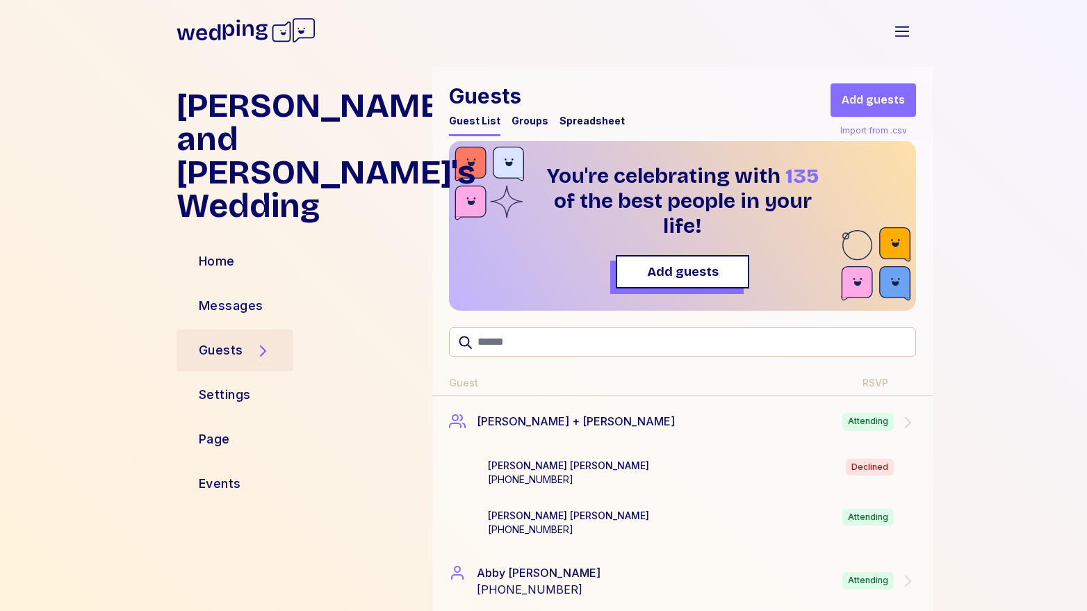
scroll to position [10, 0]
click at [229, 252] on div "Home" at bounding box center [217, 261] width 36 height 19
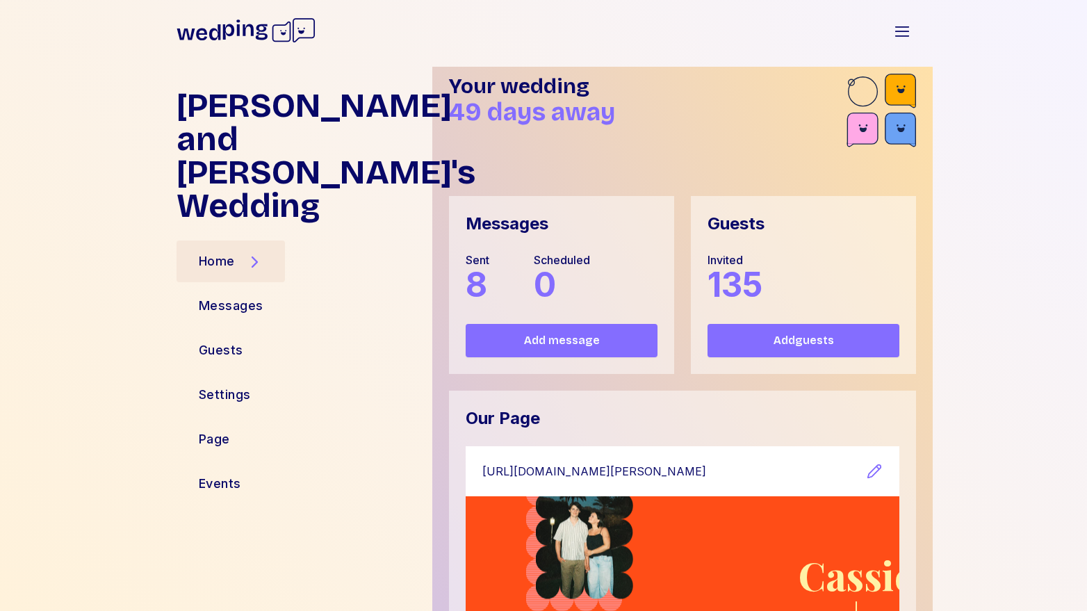
click at [469, 285] on span "8" at bounding box center [477, 284] width 22 height 41
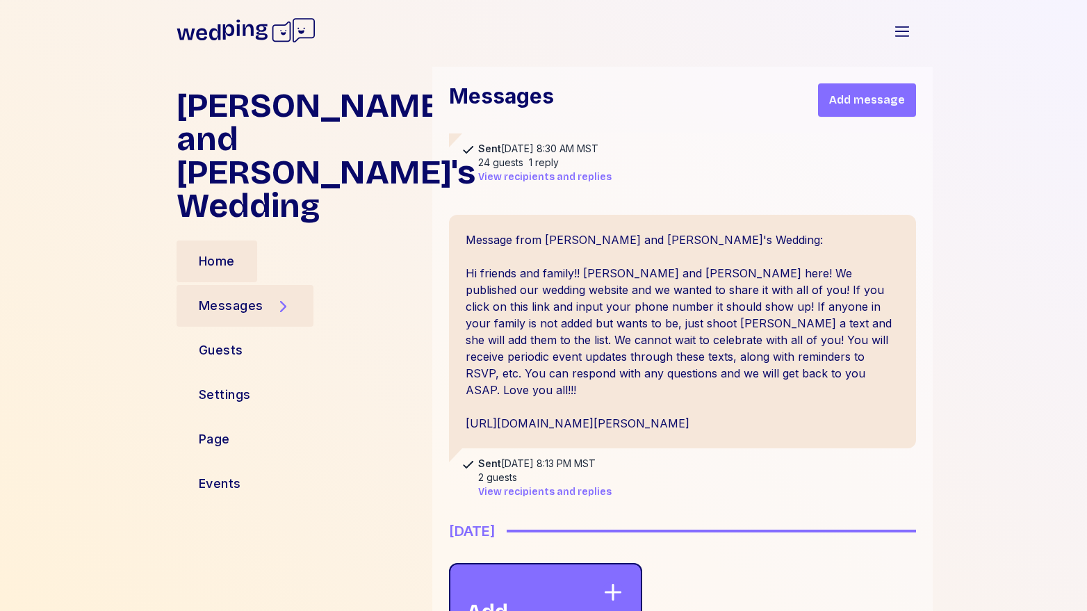
scroll to position [2157, 0]
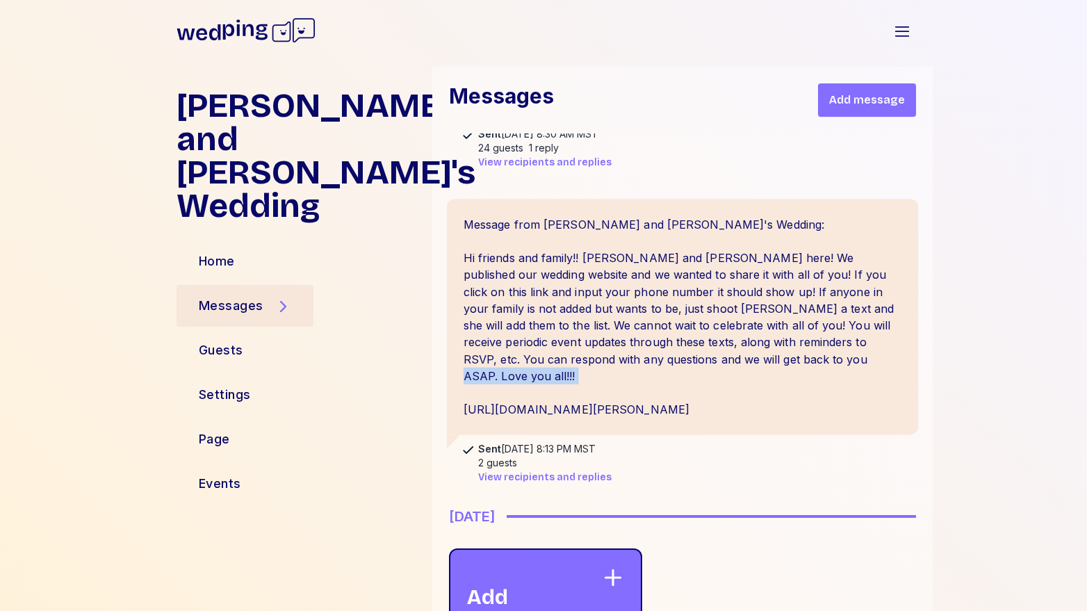
drag, startPoint x: 714, startPoint y: 362, endPoint x: 579, endPoint y: 356, distance: 135.0
click at [579, 356] on div "Message from Cassie and Sam's Wedding: Hi friends and family!! Sam and Cassie h…" at bounding box center [683, 317] width 472 height 236
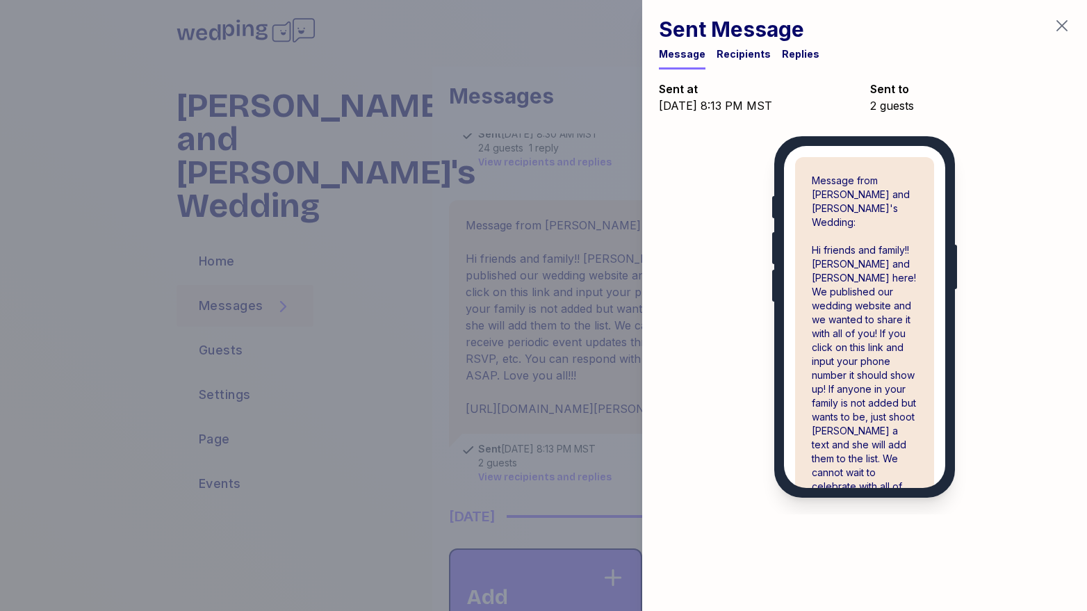
scroll to position [158, 0]
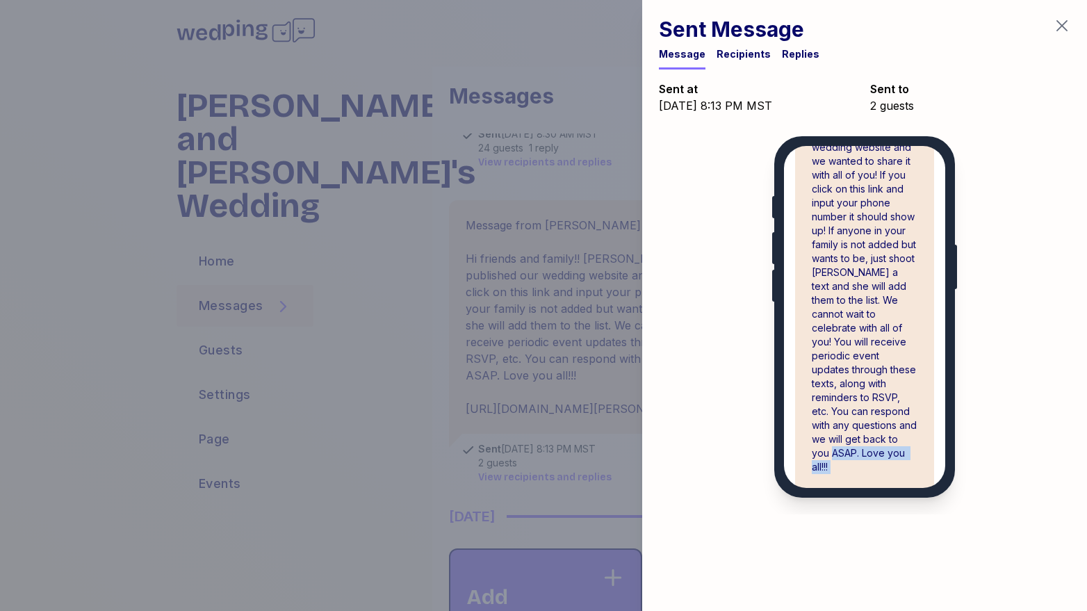
drag, startPoint x: 901, startPoint y: 441, endPoint x: 910, endPoint y: 426, distance: 17.8
click at [910, 426] on div "Message from Cassie and Sam's Wedding: Hi friends and family!! Sam and Cassie h…" at bounding box center [864, 266] width 139 height 534
copy div "cassie-and-sam-wedding"
